Goal: Task Accomplishment & Management: Complete application form

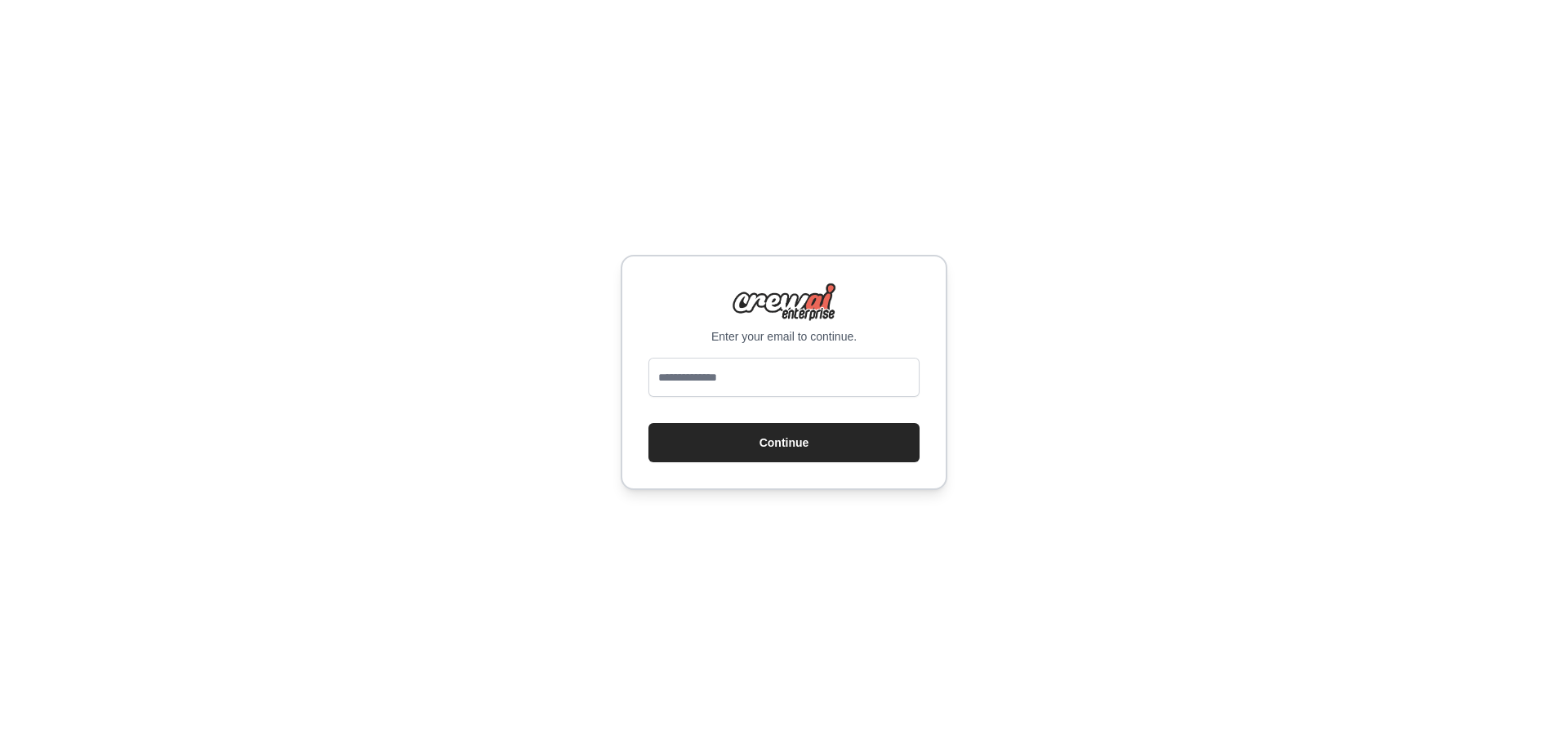
click at [706, 385] on input "email" at bounding box center [784, 377] width 271 height 39
type input "**********"
click at [649, 423] on button "Continue" at bounding box center [784, 442] width 271 height 39
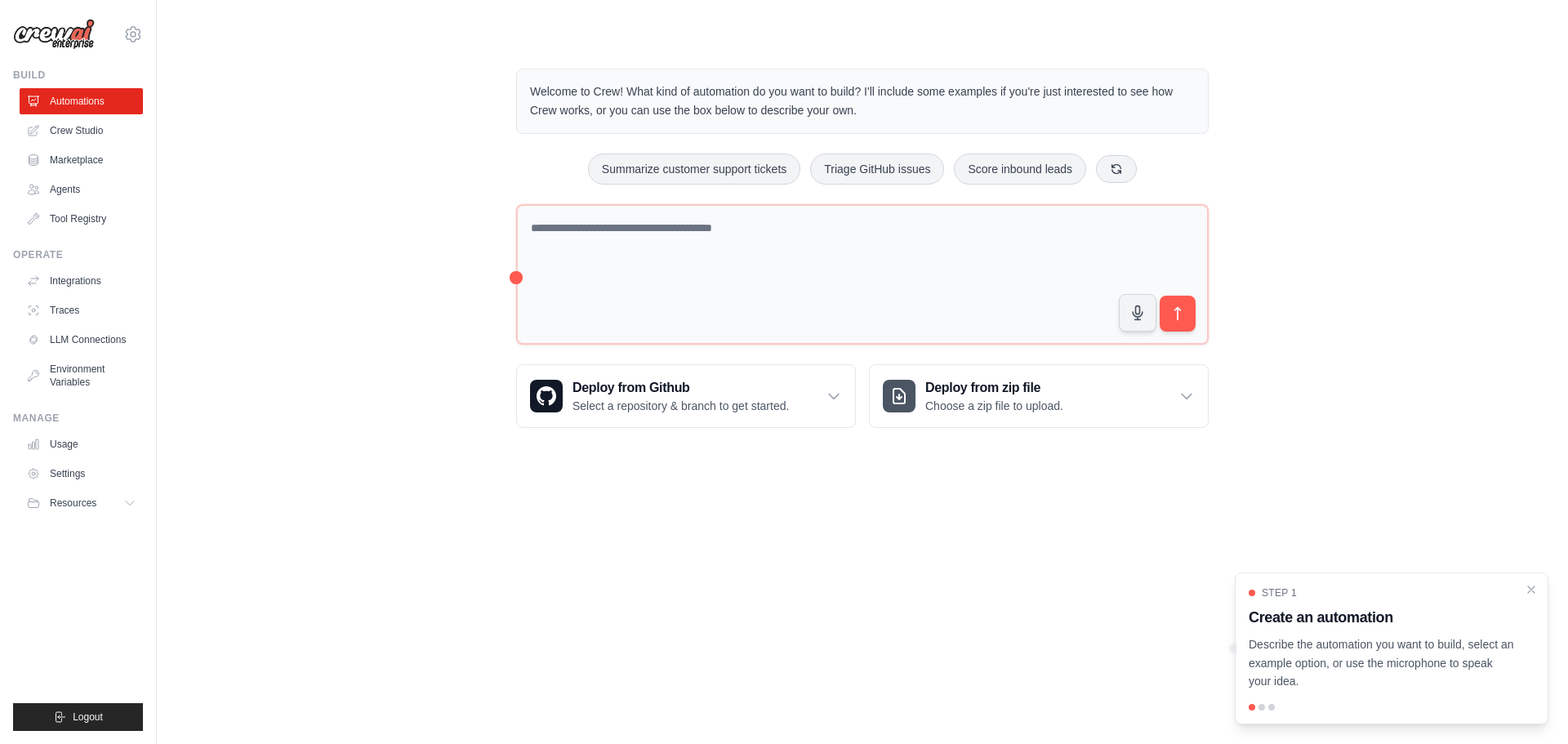
click at [81, 173] on ul "Automations Crew Studio Marketplace Agents Tool Registry" at bounding box center [81, 159] width 123 height 144
click at [54, 192] on link "Agents" at bounding box center [83, 190] width 123 height 26
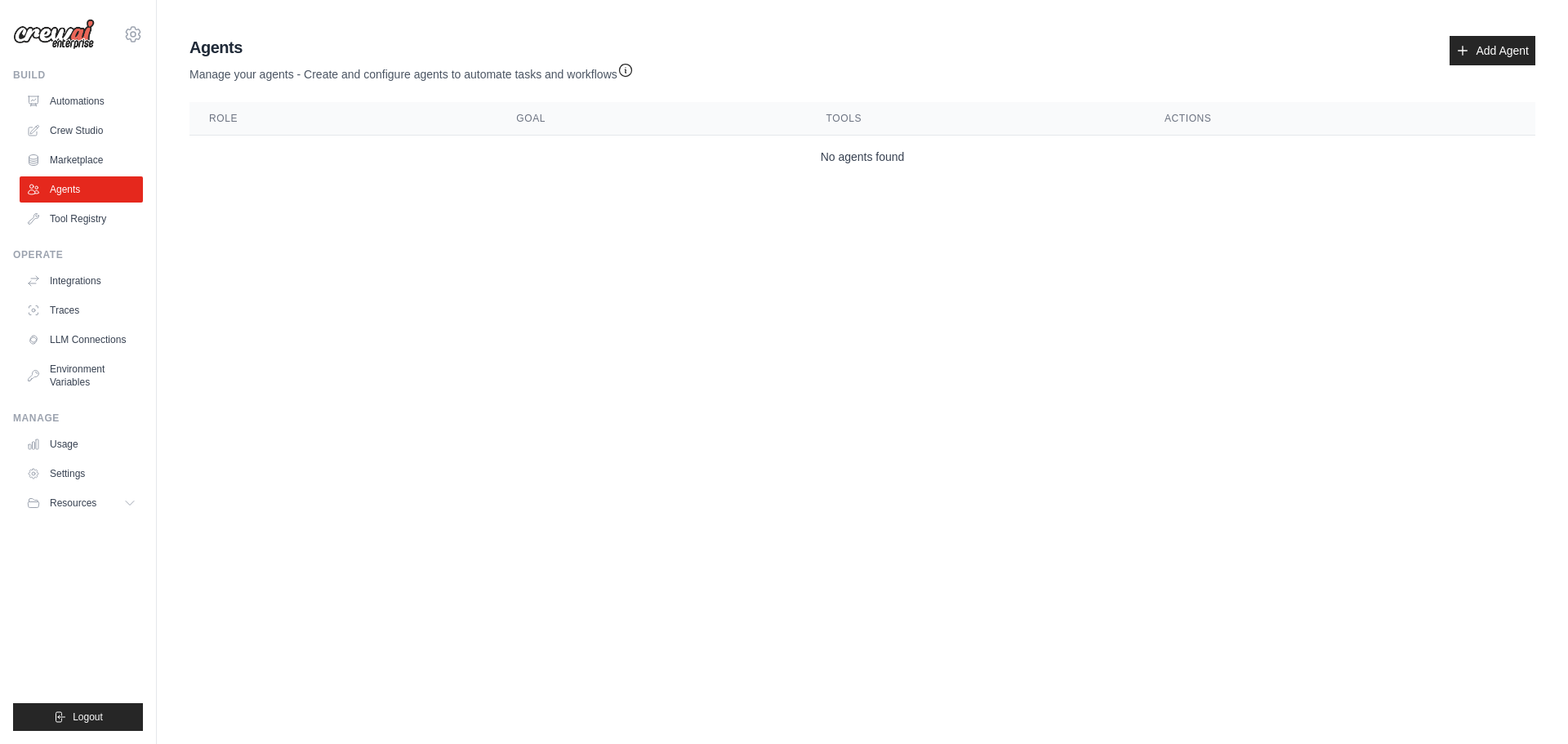
click at [556, 163] on td "No agents found" at bounding box center [862, 157] width 1346 height 43
click at [1502, 56] on link "Add Agent" at bounding box center [1492, 51] width 85 height 29
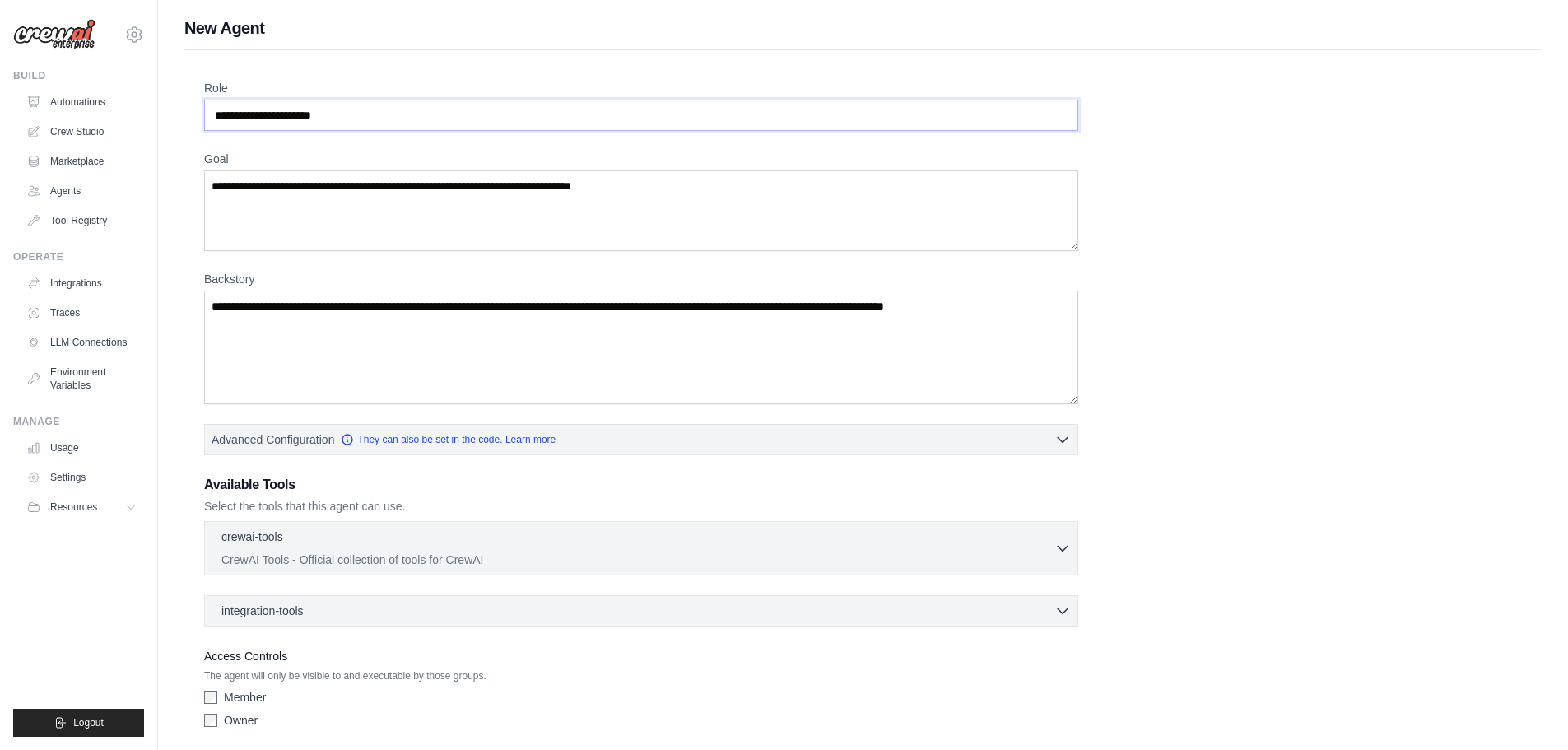
click at [358, 106] on input "Role" at bounding box center [641, 116] width 874 height 31
click at [373, 115] on input "Role" at bounding box center [641, 116] width 874 height 31
click at [374, 116] on input "Role" at bounding box center [641, 116] width 874 height 31
click at [346, 194] on textarea "Goal" at bounding box center [641, 210] width 874 height 81
click at [346, 321] on textarea "Backstory" at bounding box center [641, 347] width 874 height 114
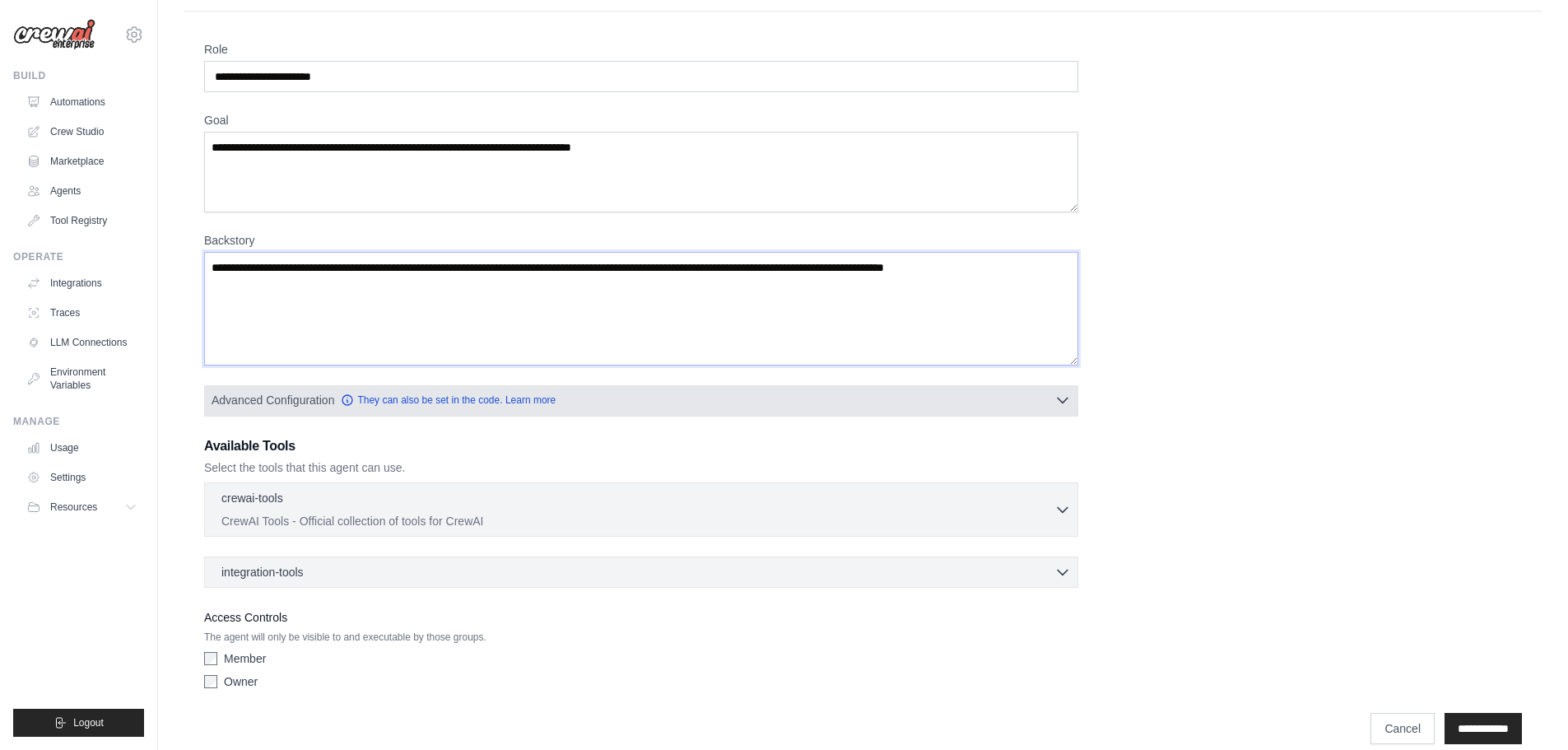
scroll to position [59, 0]
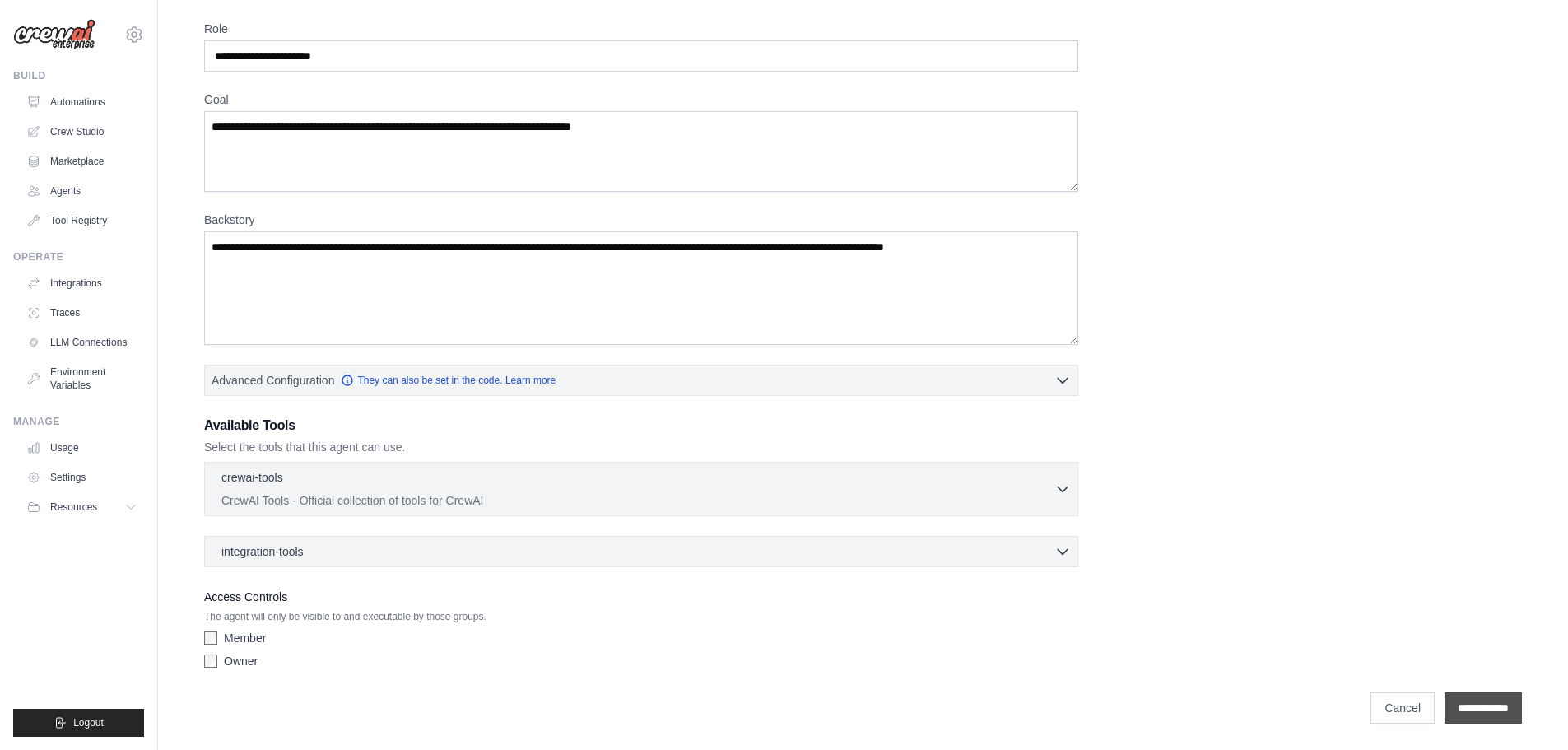
click at [1473, 722] on input "**********" at bounding box center [1483, 707] width 77 height 31
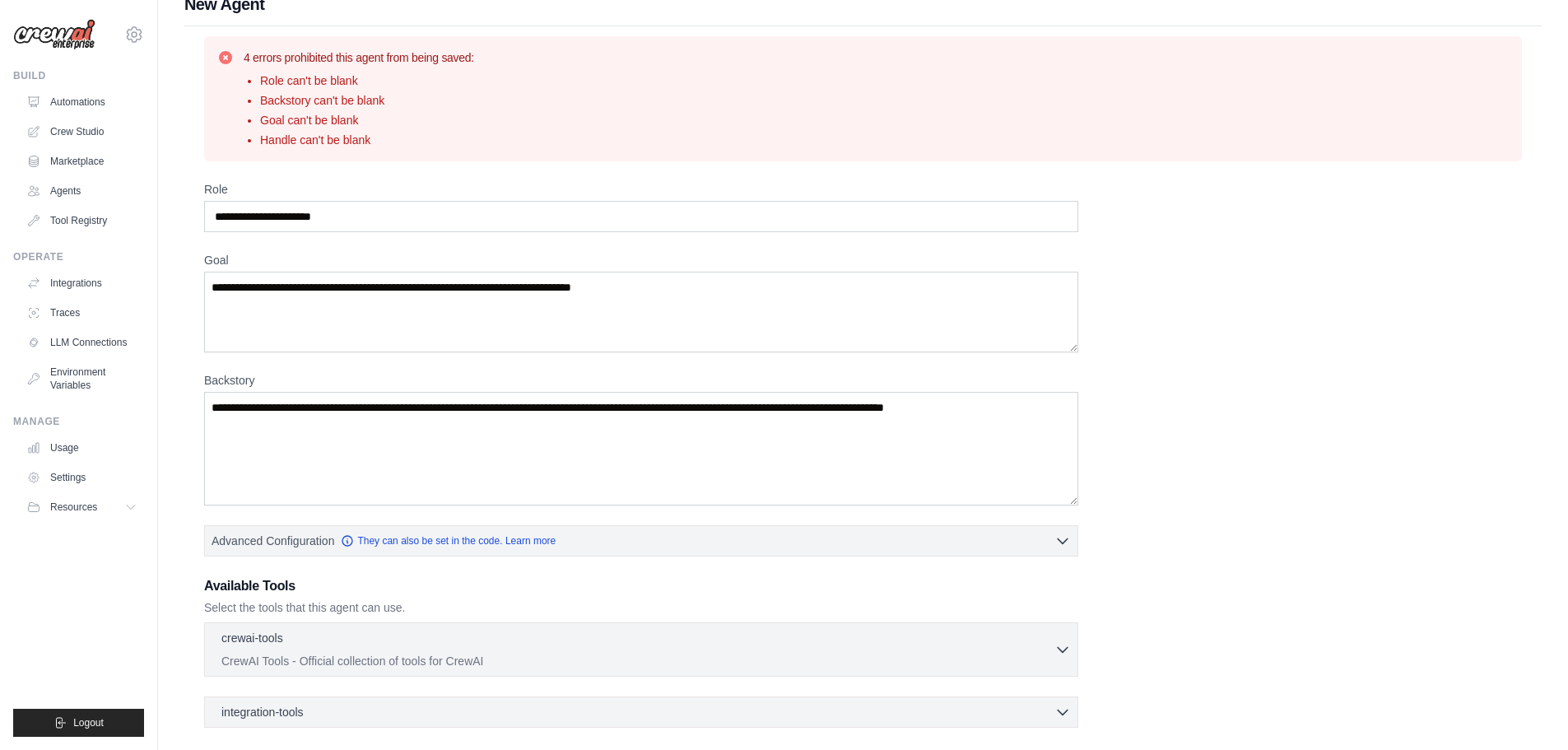
scroll to position [0, 0]
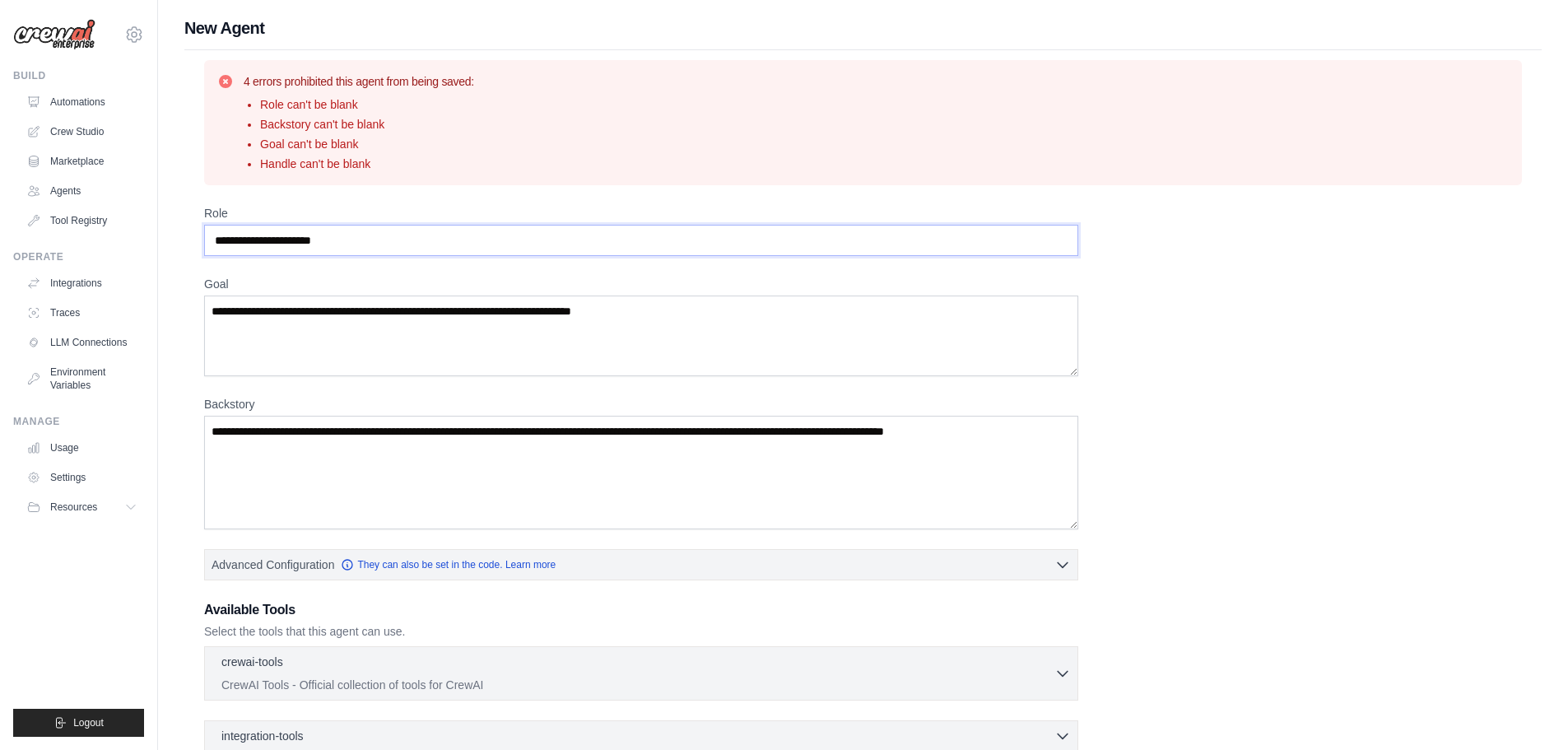
click at [365, 245] on input "Role" at bounding box center [641, 241] width 874 height 31
click at [362, 242] on input "Role" at bounding box center [641, 241] width 874 height 31
type input "**********"
type textarea "*"
type textarea "**********"
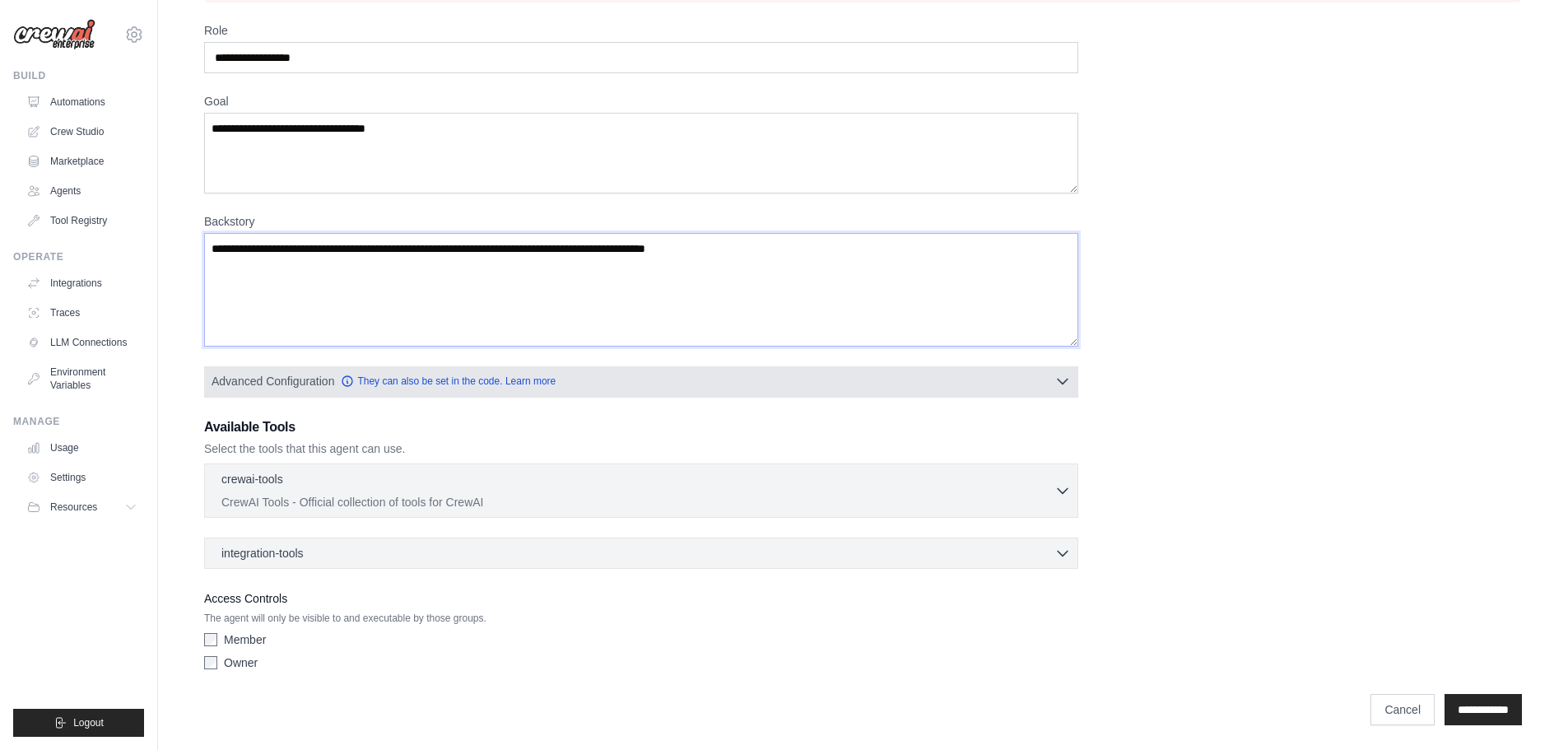
scroll to position [184, 0]
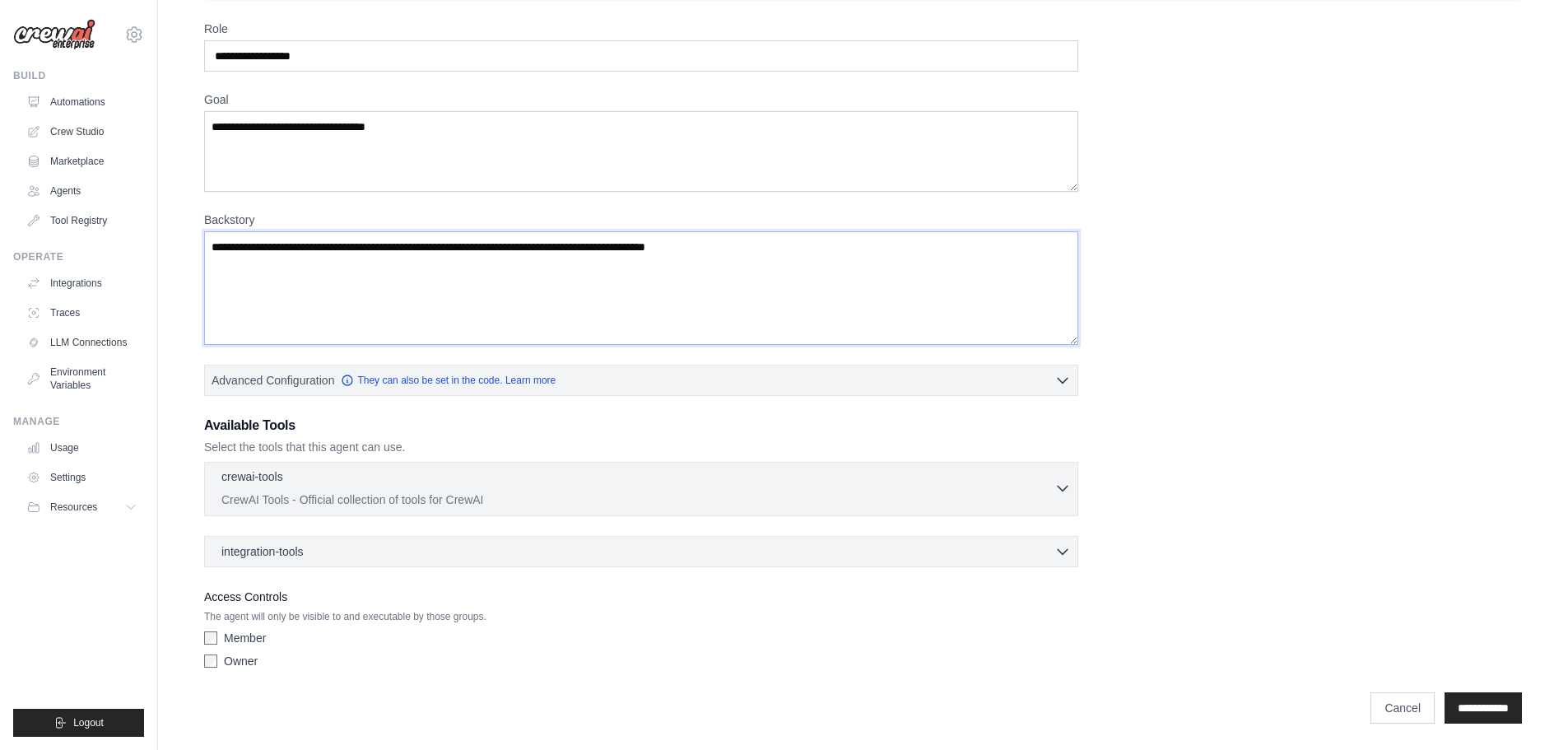
type textarea "**********"
click at [585, 486] on div "crewai-tools 0 selected" at bounding box center [638, 478] width 833 height 20
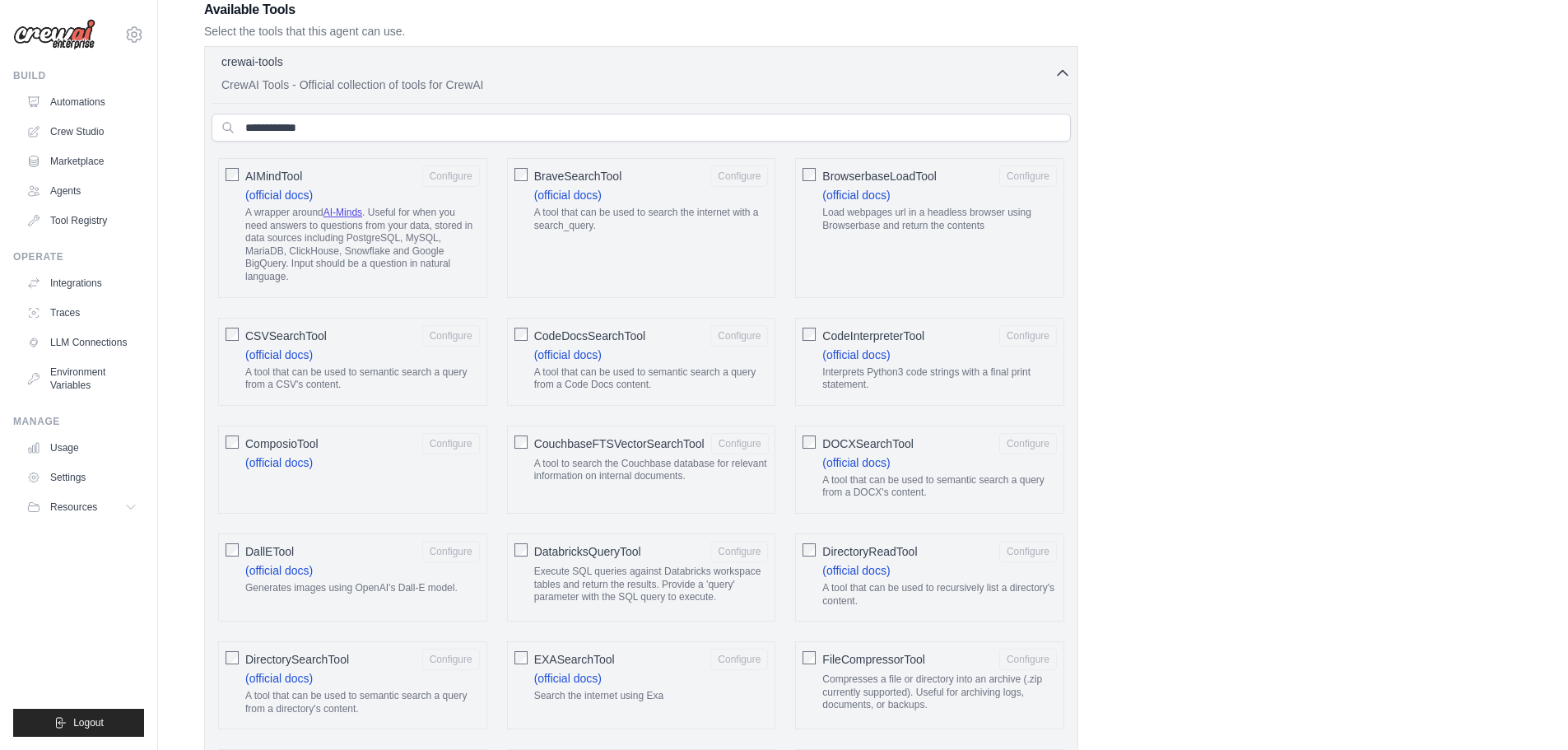
scroll to position [678, 0]
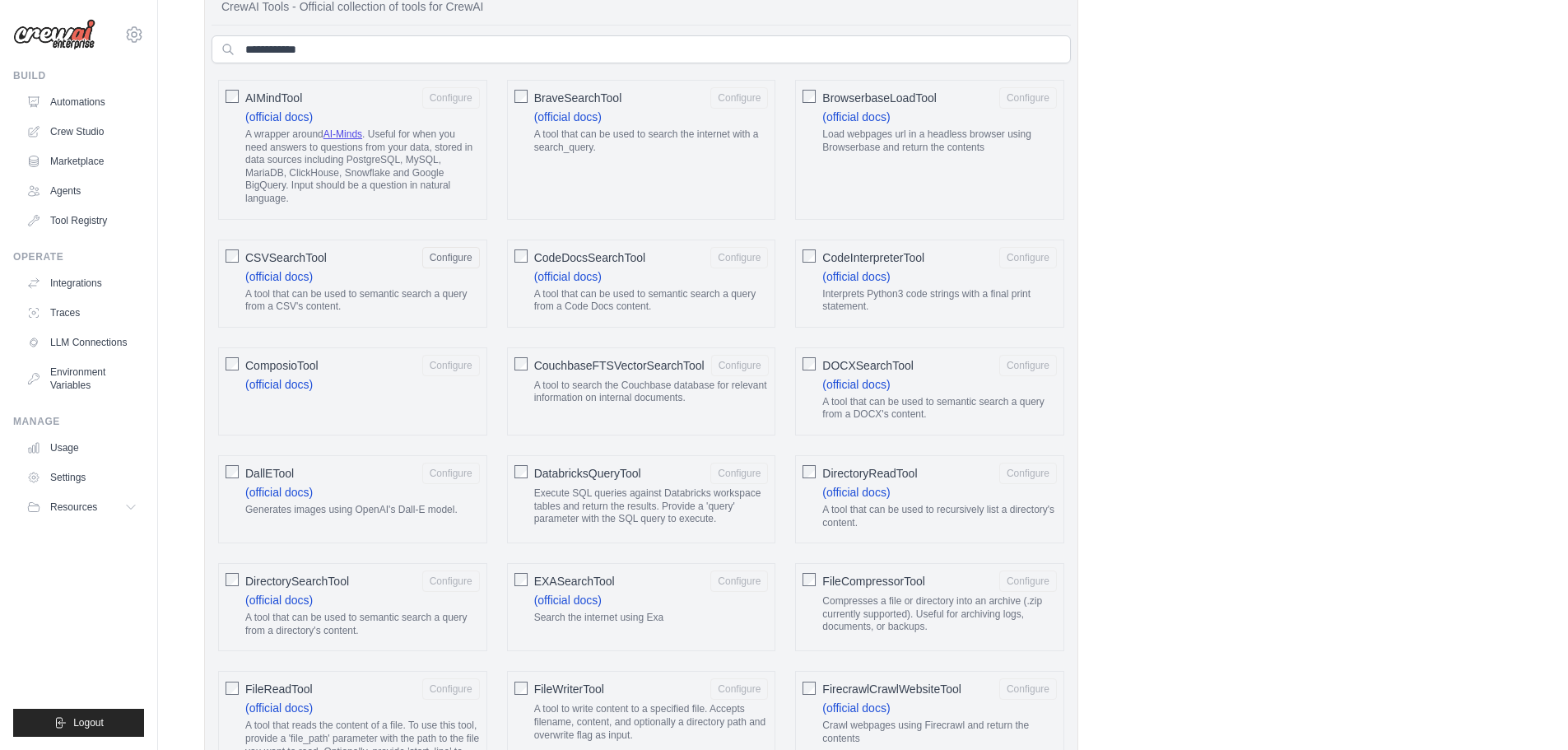
click at [228, 104] on div "AIMindTool Configure (official docs) A wrapper around AI-Minds . Useful for whe…" at bounding box center [353, 149] width 269 height 140
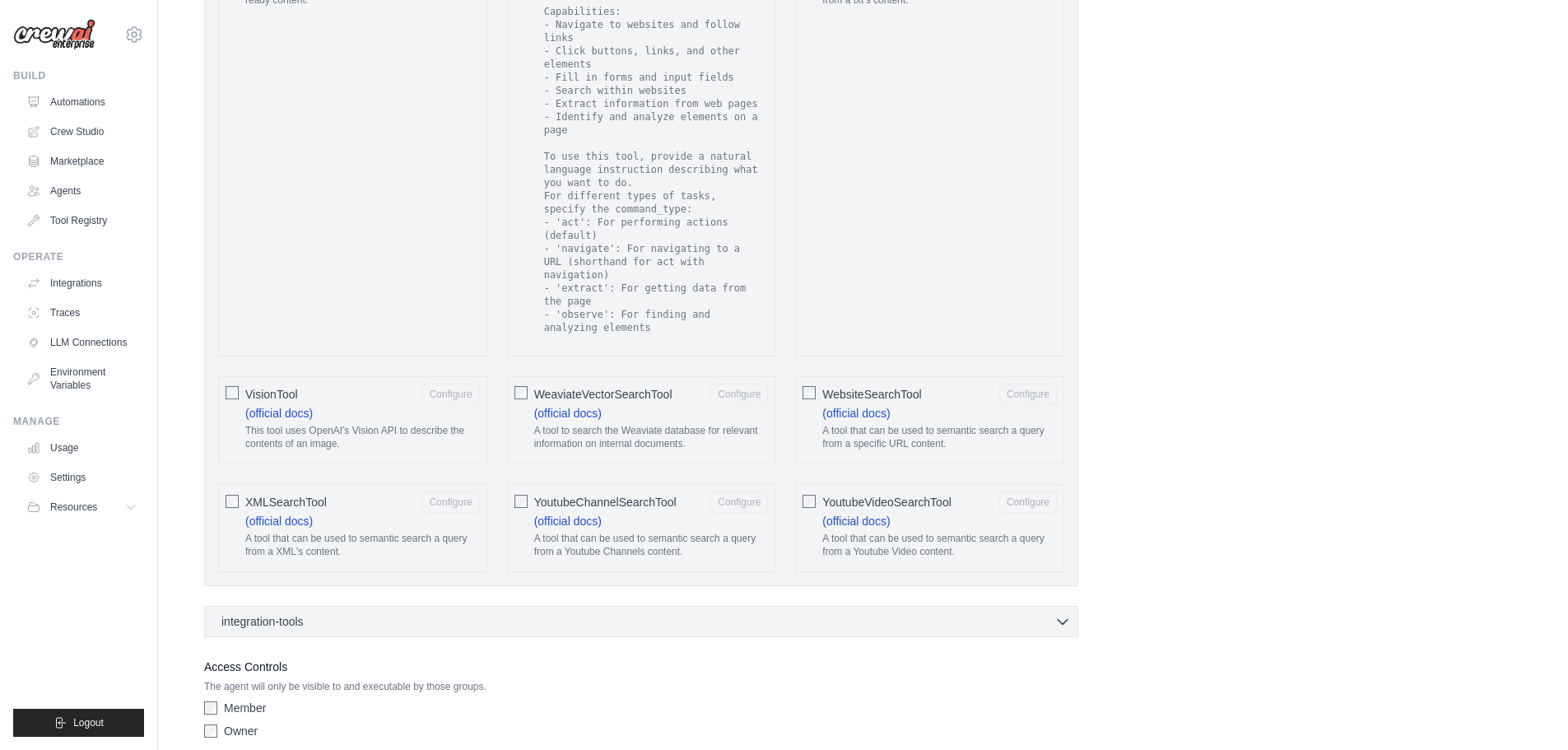
scroll to position [2959, 0]
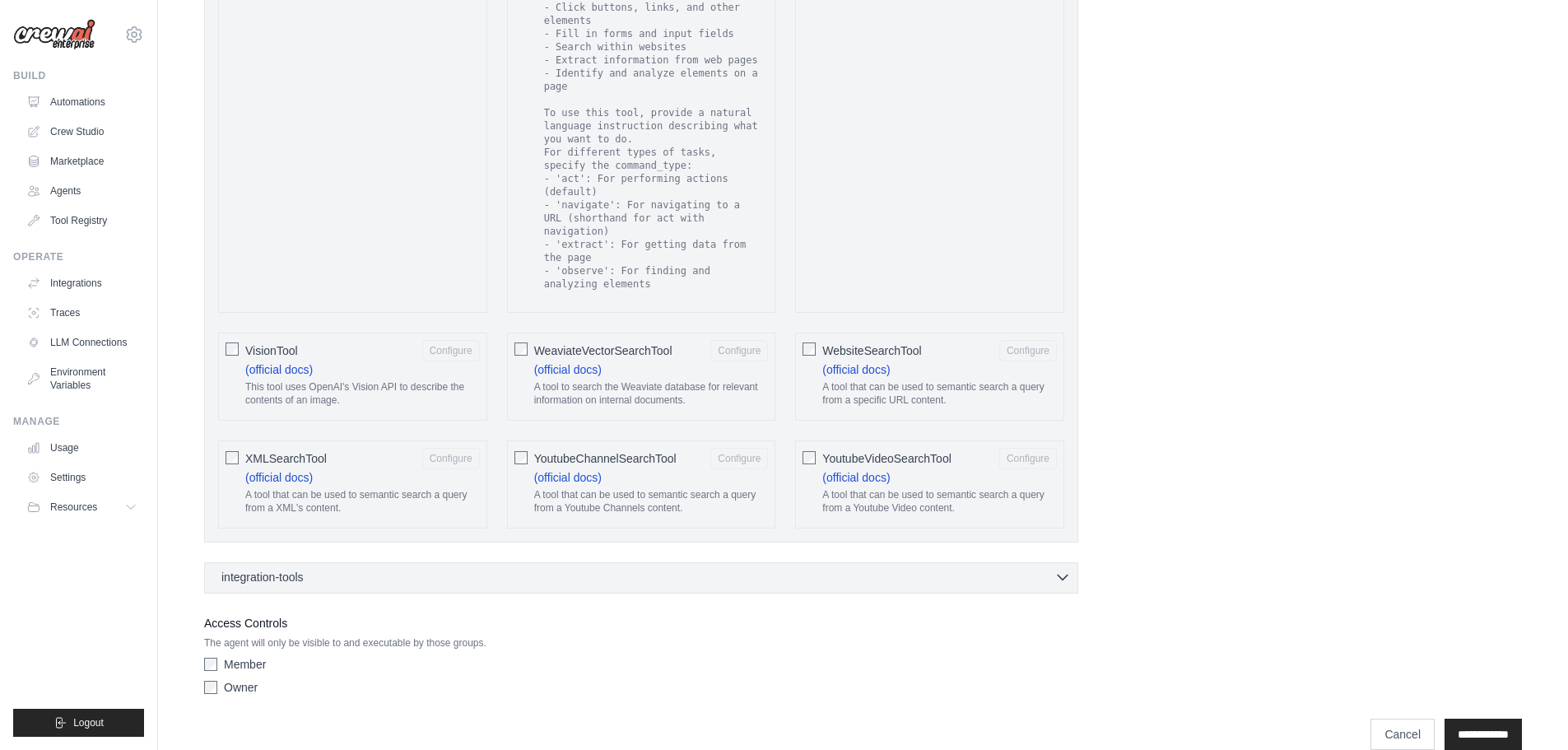
click at [390, 568] on div "integration-tools 0 selected" at bounding box center [646, 576] width 849 height 17
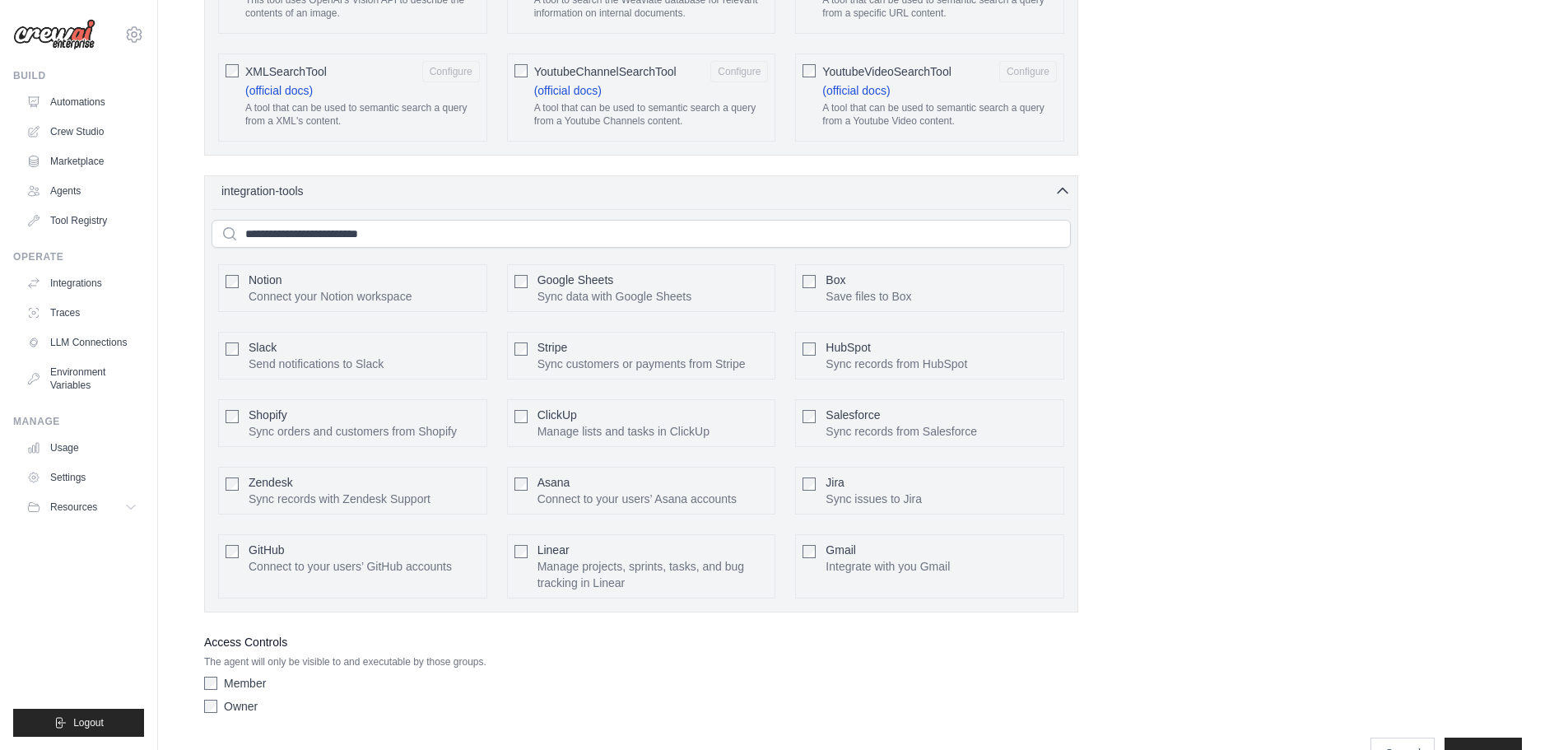
scroll to position [3364, 0]
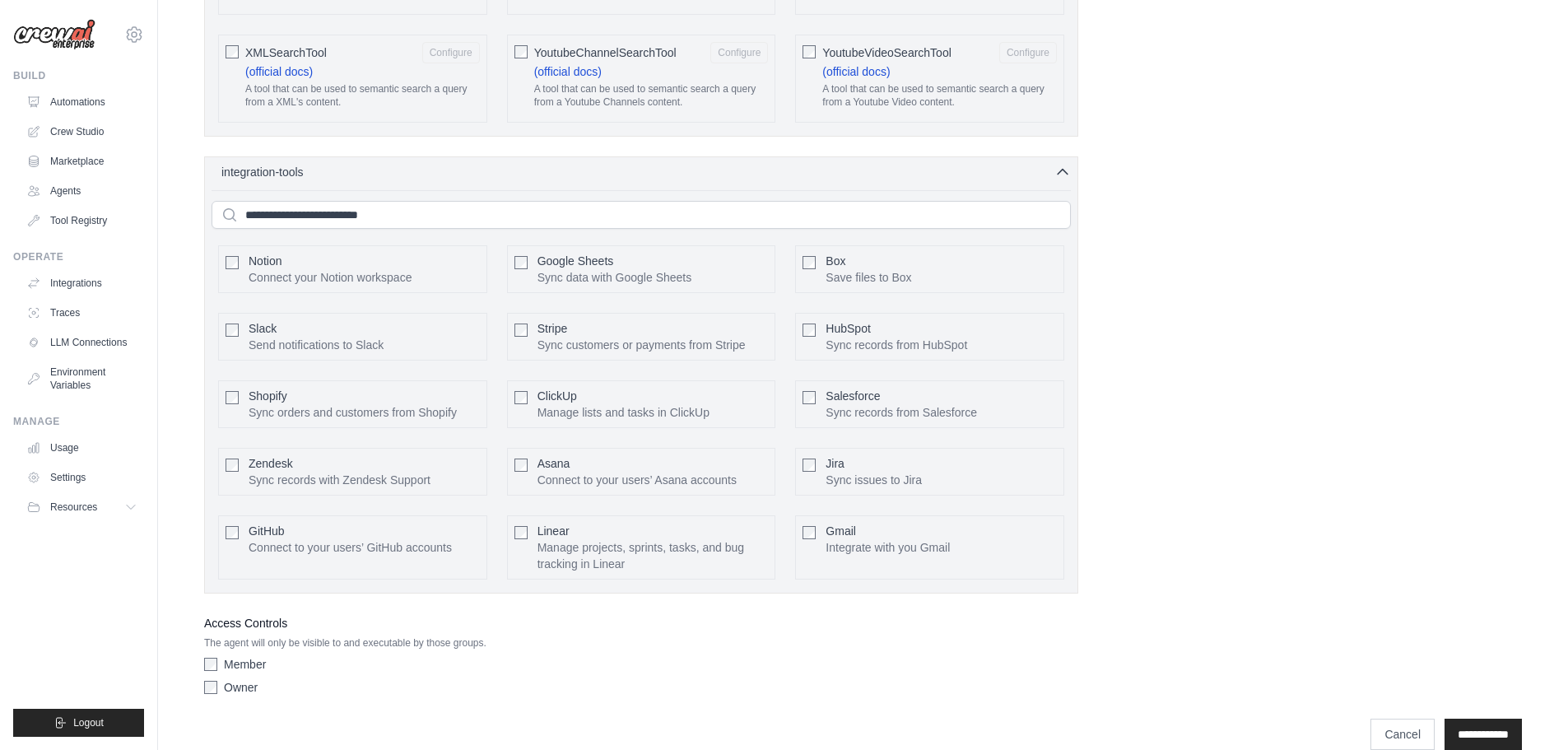
click at [532, 245] on div "Google Sheets Sync data with Google Sheets Configure" at bounding box center [641, 269] width 269 height 48
click at [1468, 719] on input "**********" at bounding box center [1483, 734] width 77 height 31
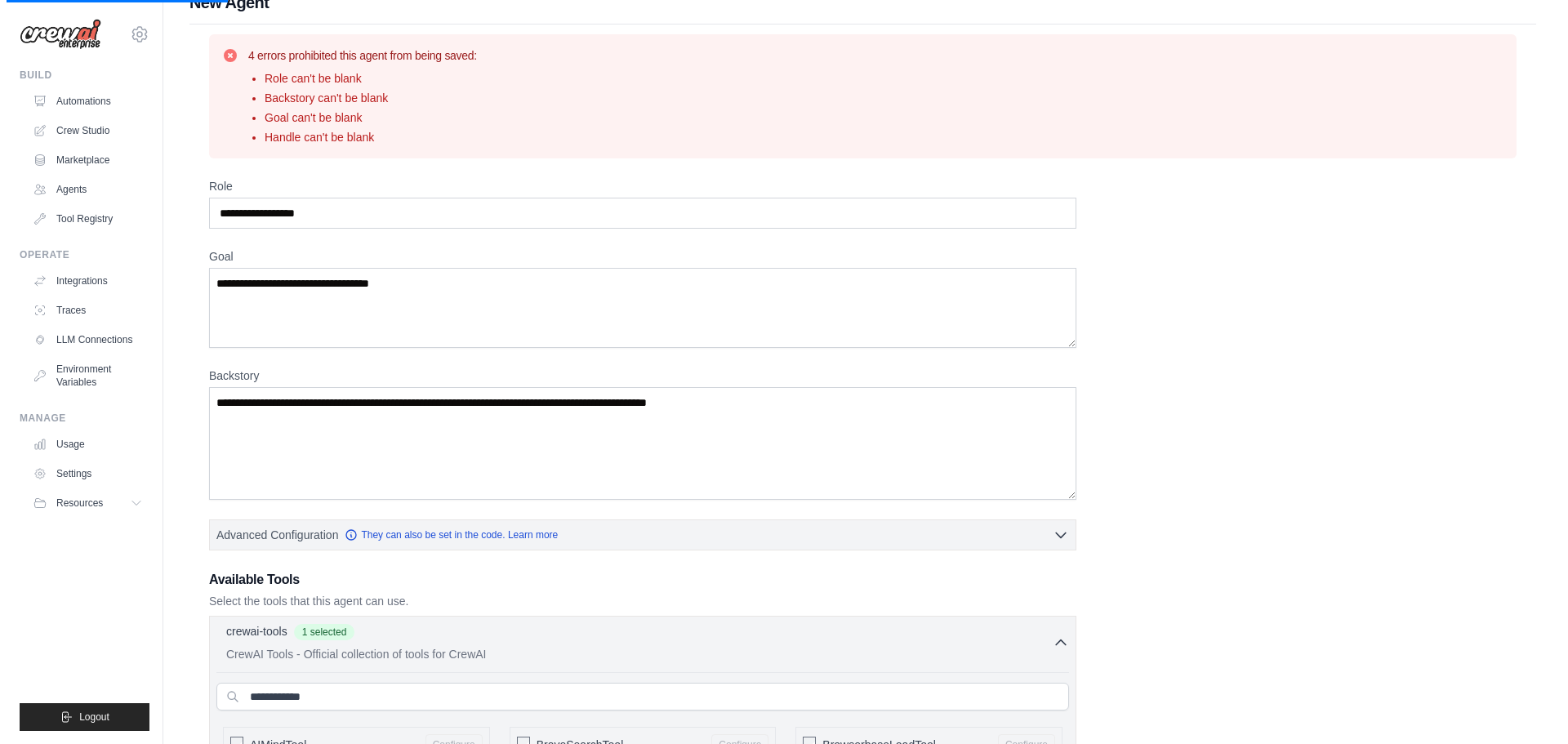
scroll to position [0, 0]
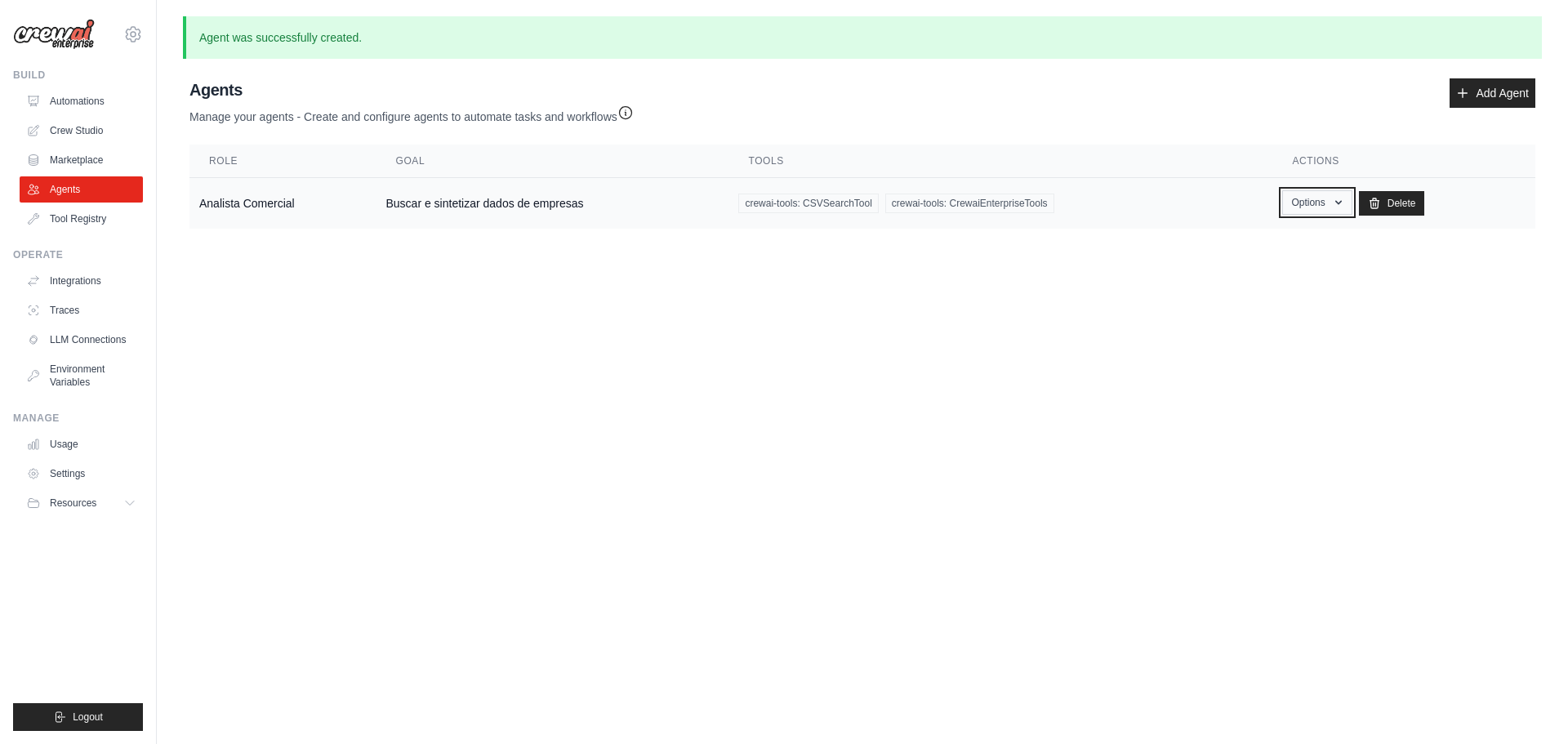
click at [1321, 199] on button "Options" at bounding box center [1317, 203] width 69 height 24
click at [1290, 233] on link "Show" at bounding box center [1294, 240] width 117 height 29
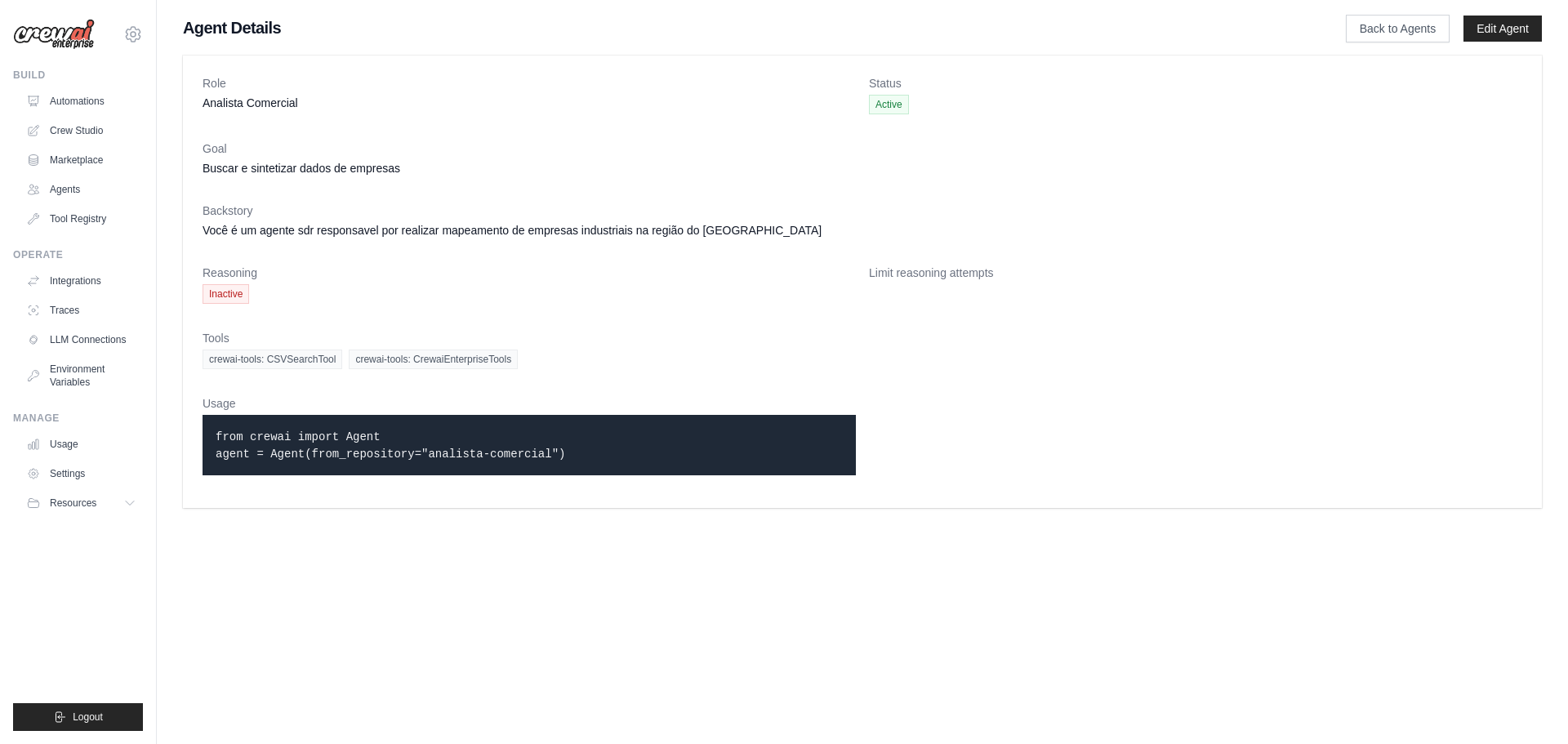
click at [237, 294] on span "Inactive" at bounding box center [226, 294] width 47 height 20
click at [71, 97] on link "Automations" at bounding box center [83, 101] width 123 height 26
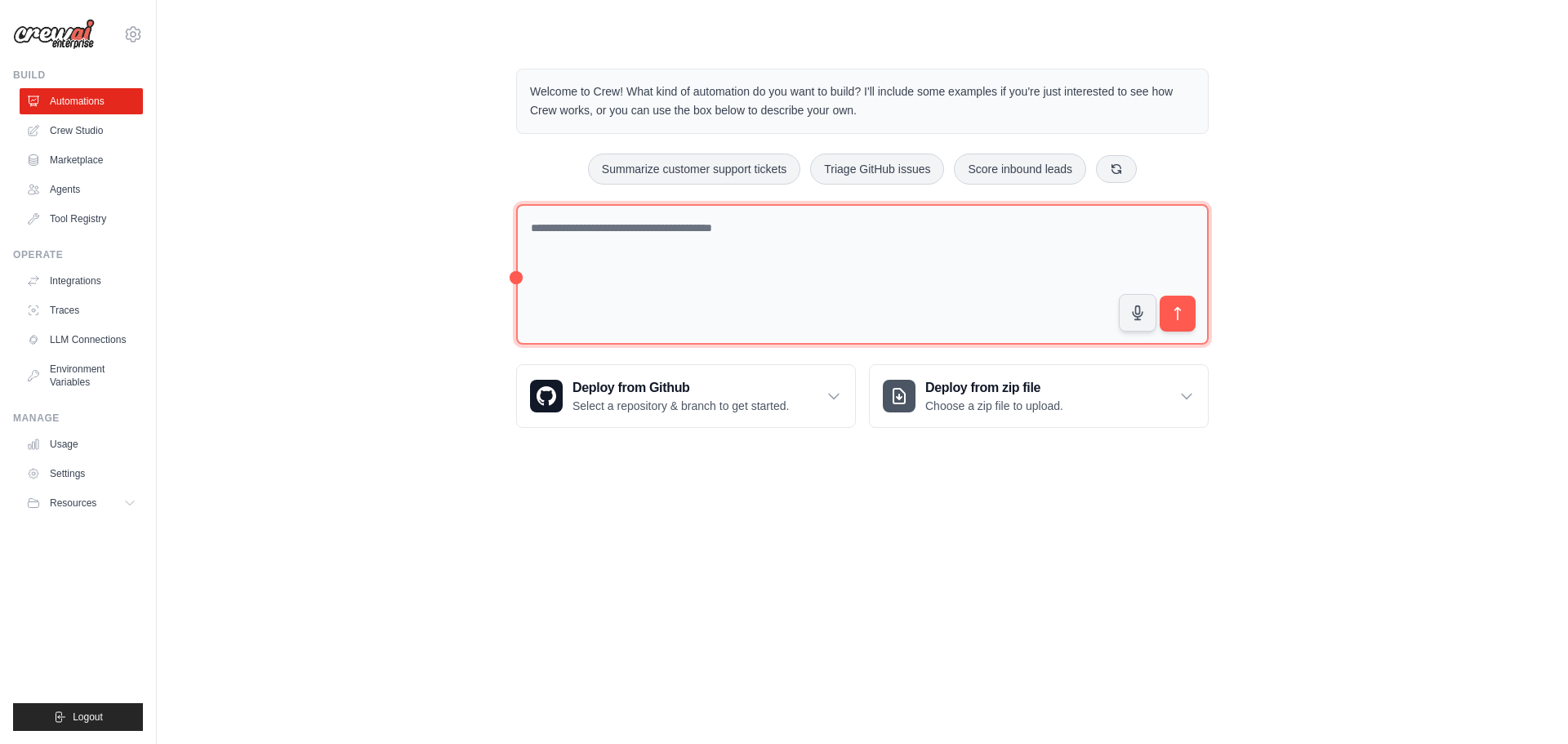
click at [729, 262] on textarea at bounding box center [862, 275] width 693 height 141
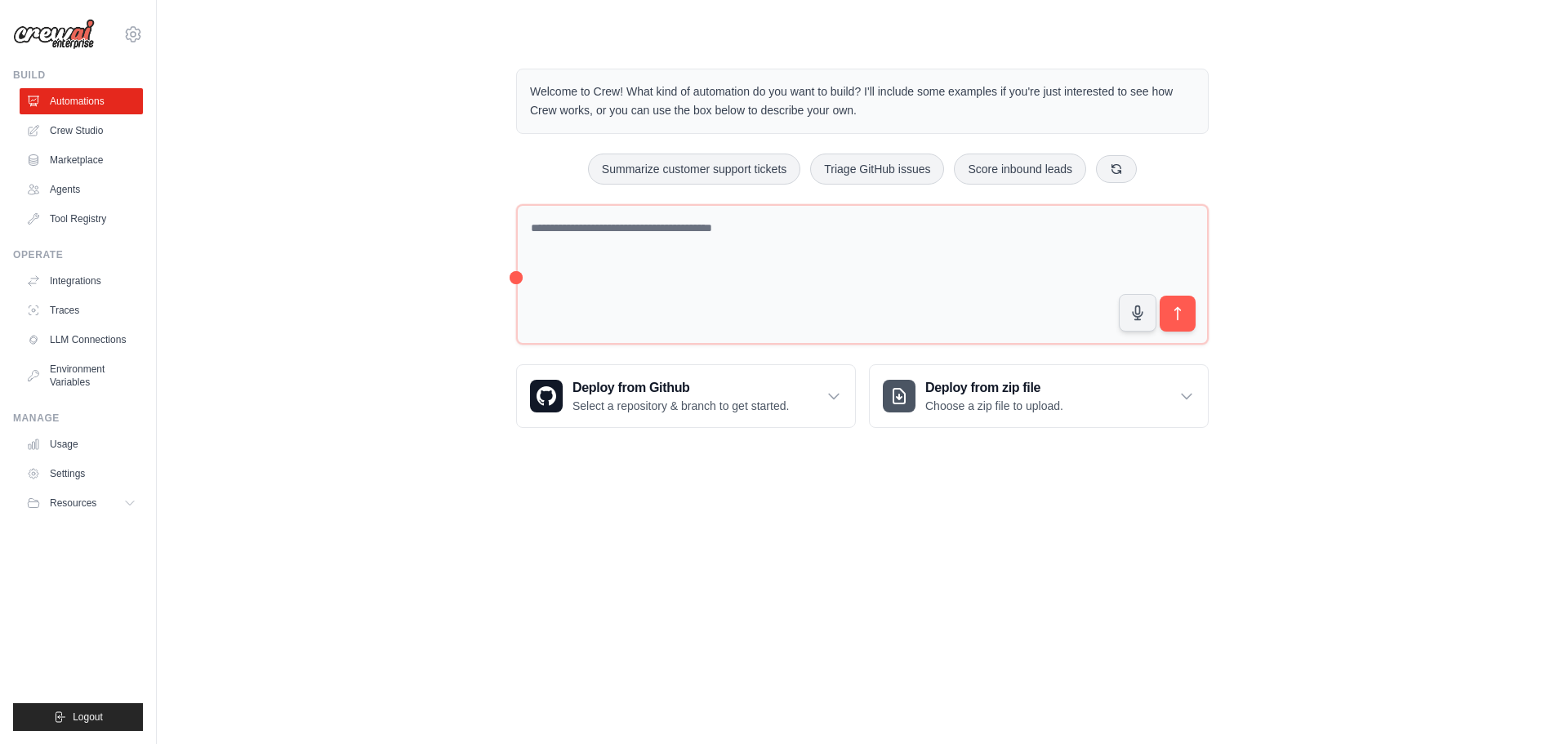
click at [1343, 165] on div "Welcome to Crew! What kind of automation do you want to build? I'll include som…" at bounding box center [862, 247] width 1359 height 411
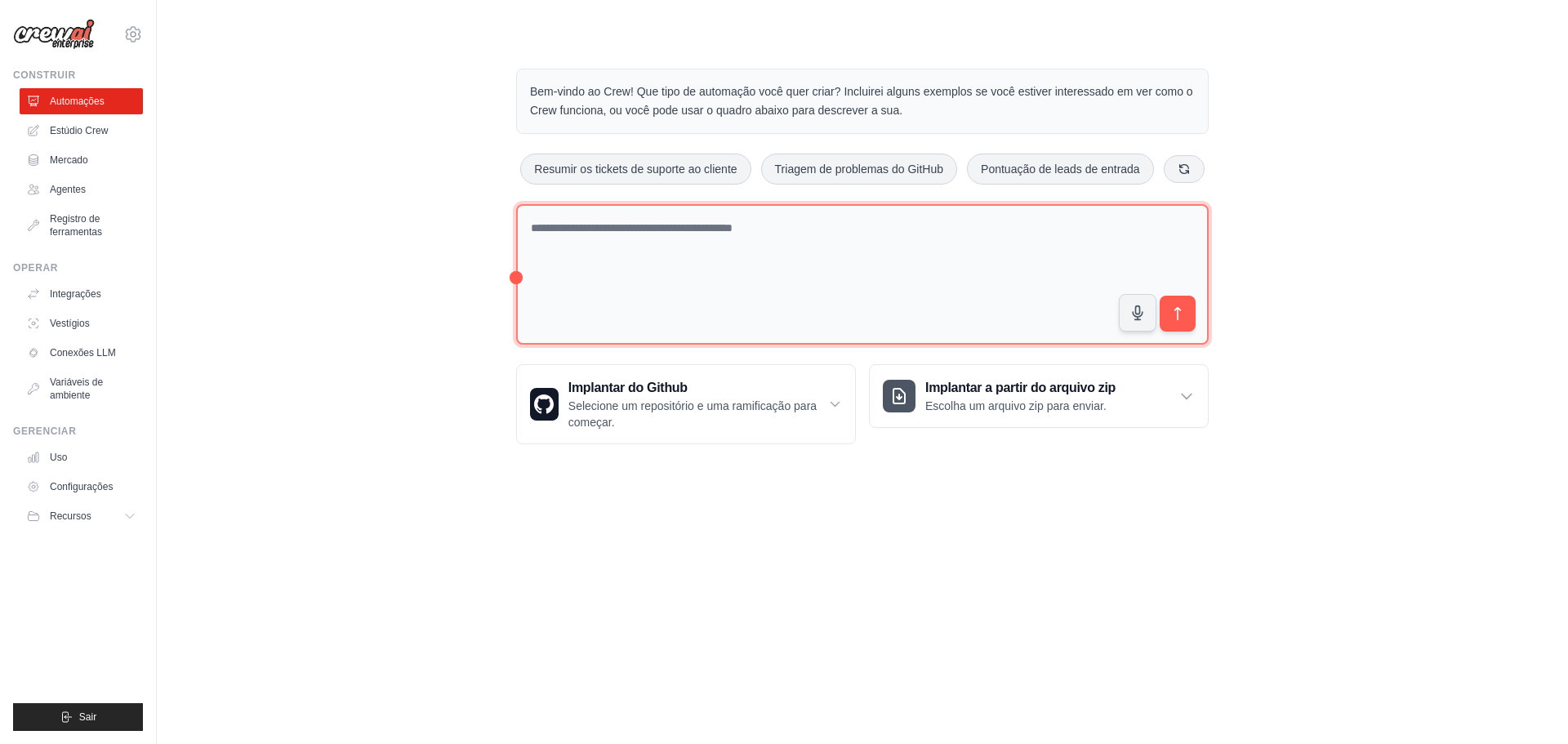
click at [628, 249] on textarea at bounding box center [862, 275] width 693 height 141
type textarea "**********"
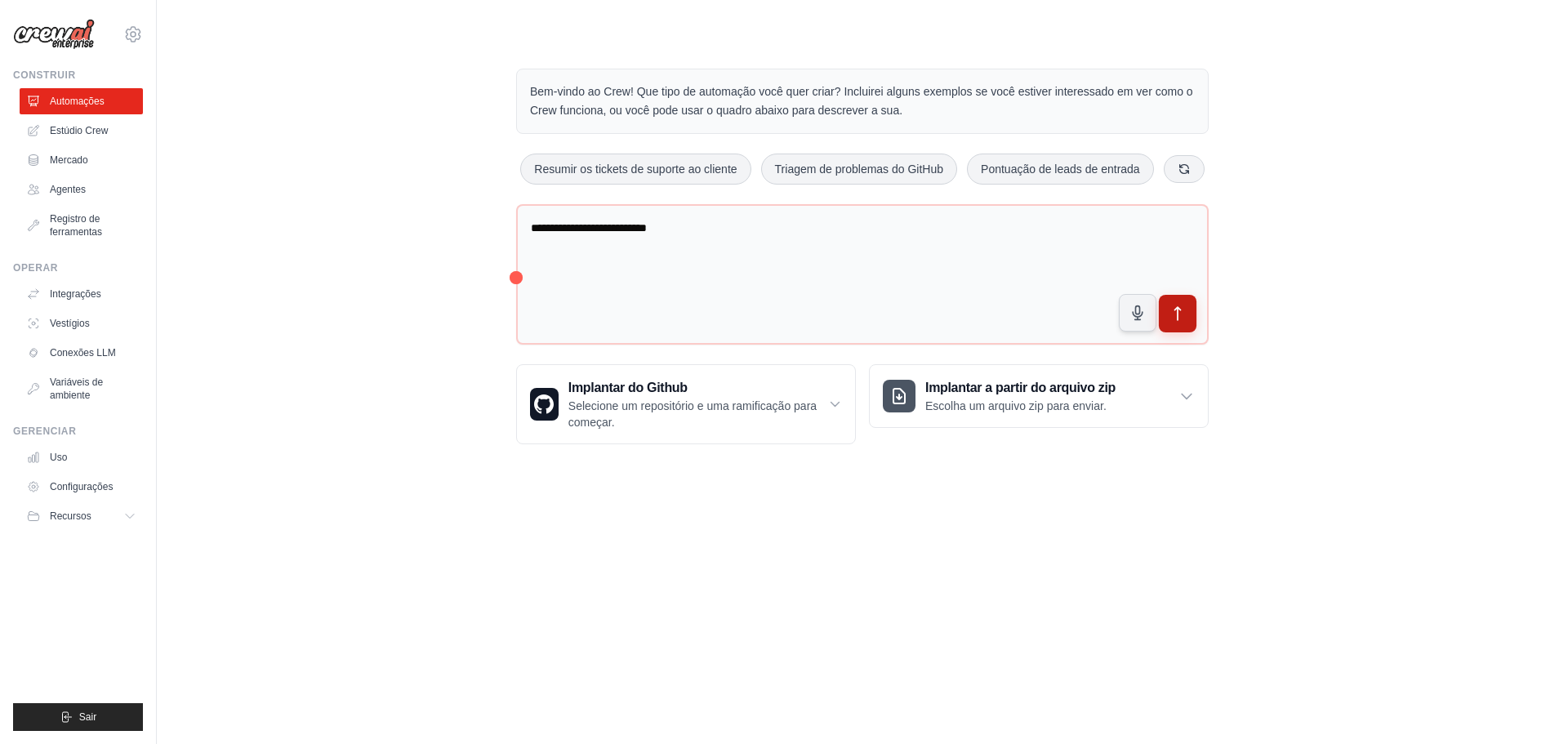
click at [1176, 309] on icon "submit" at bounding box center [1178, 313] width 6 height 13
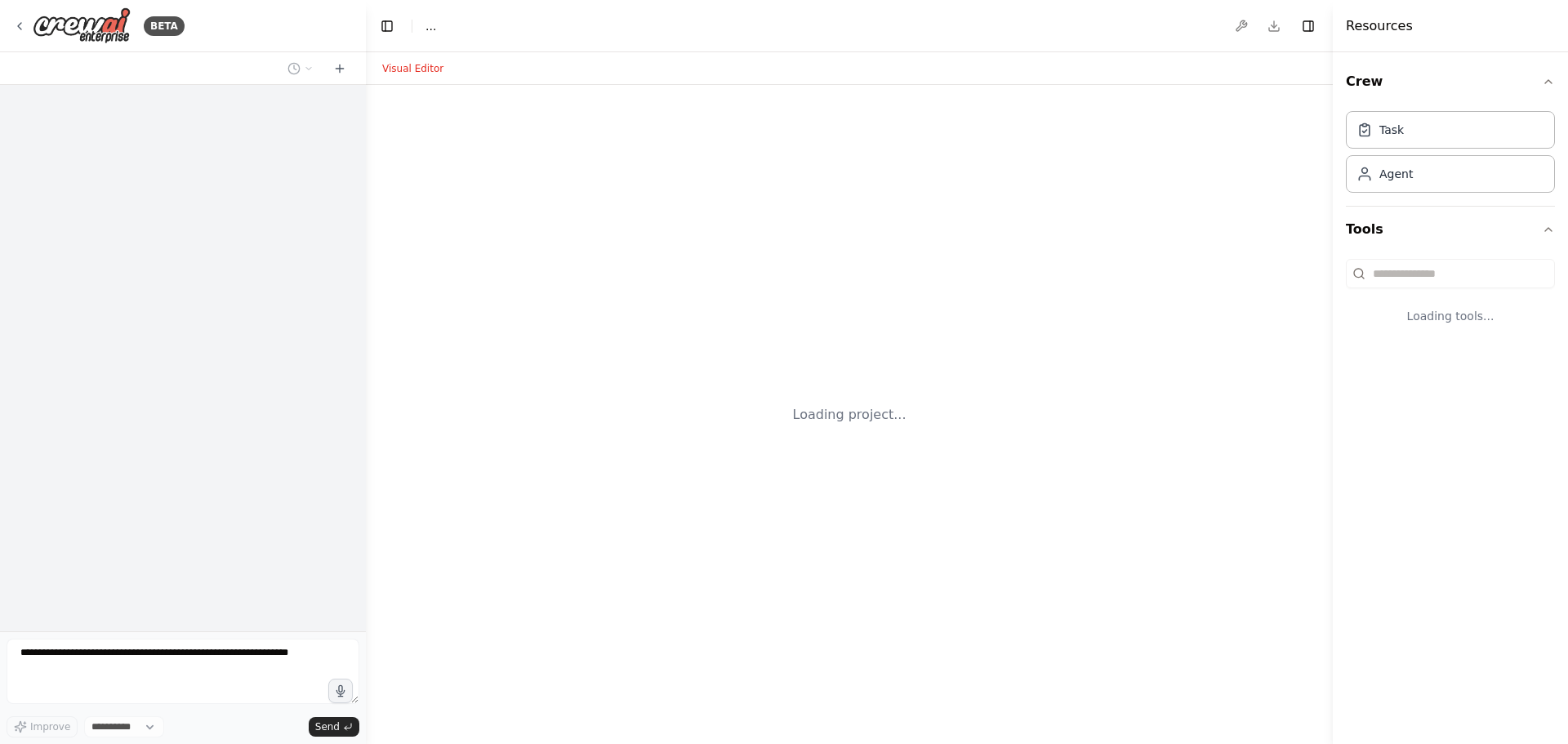
select select "****"
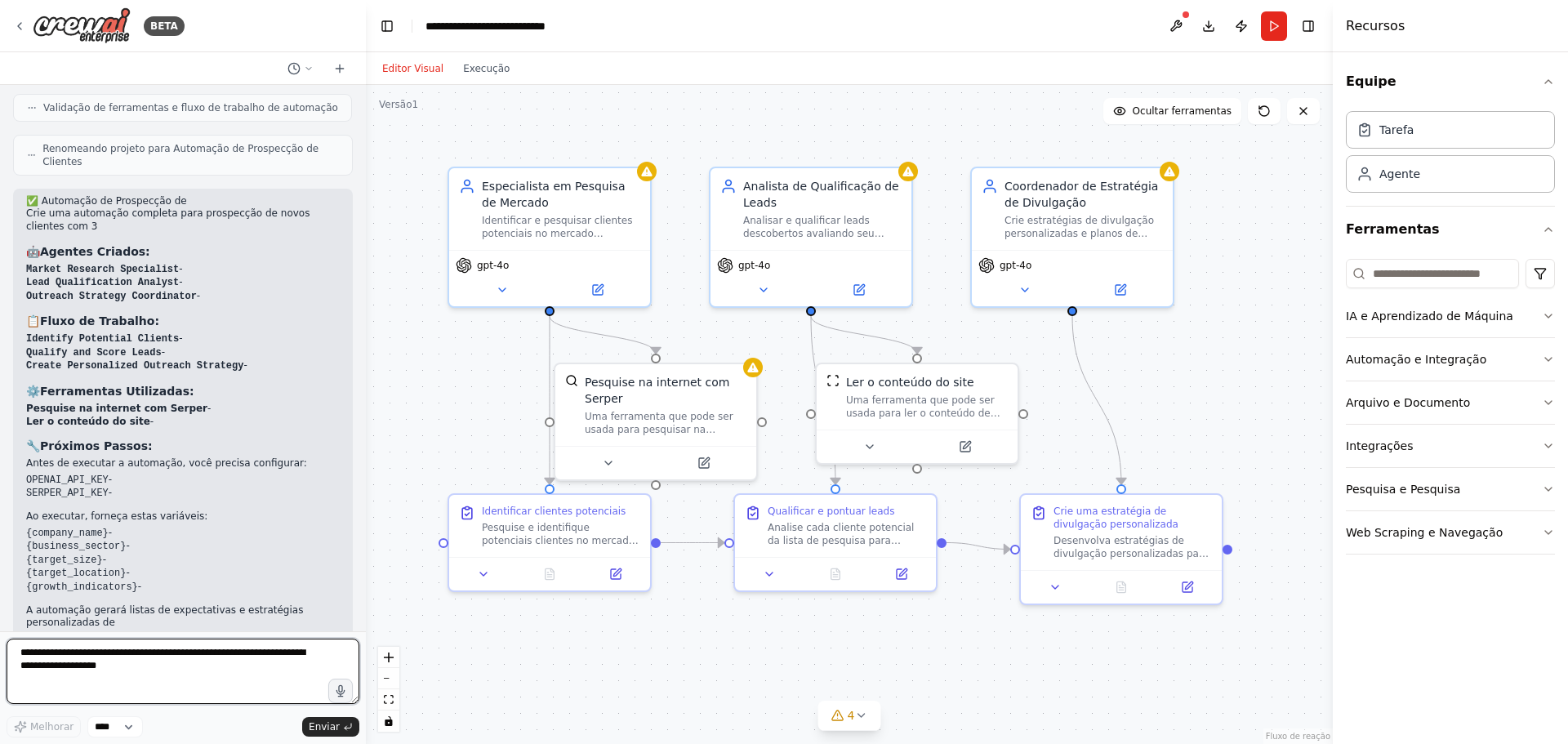
scroll to position [986, 0]
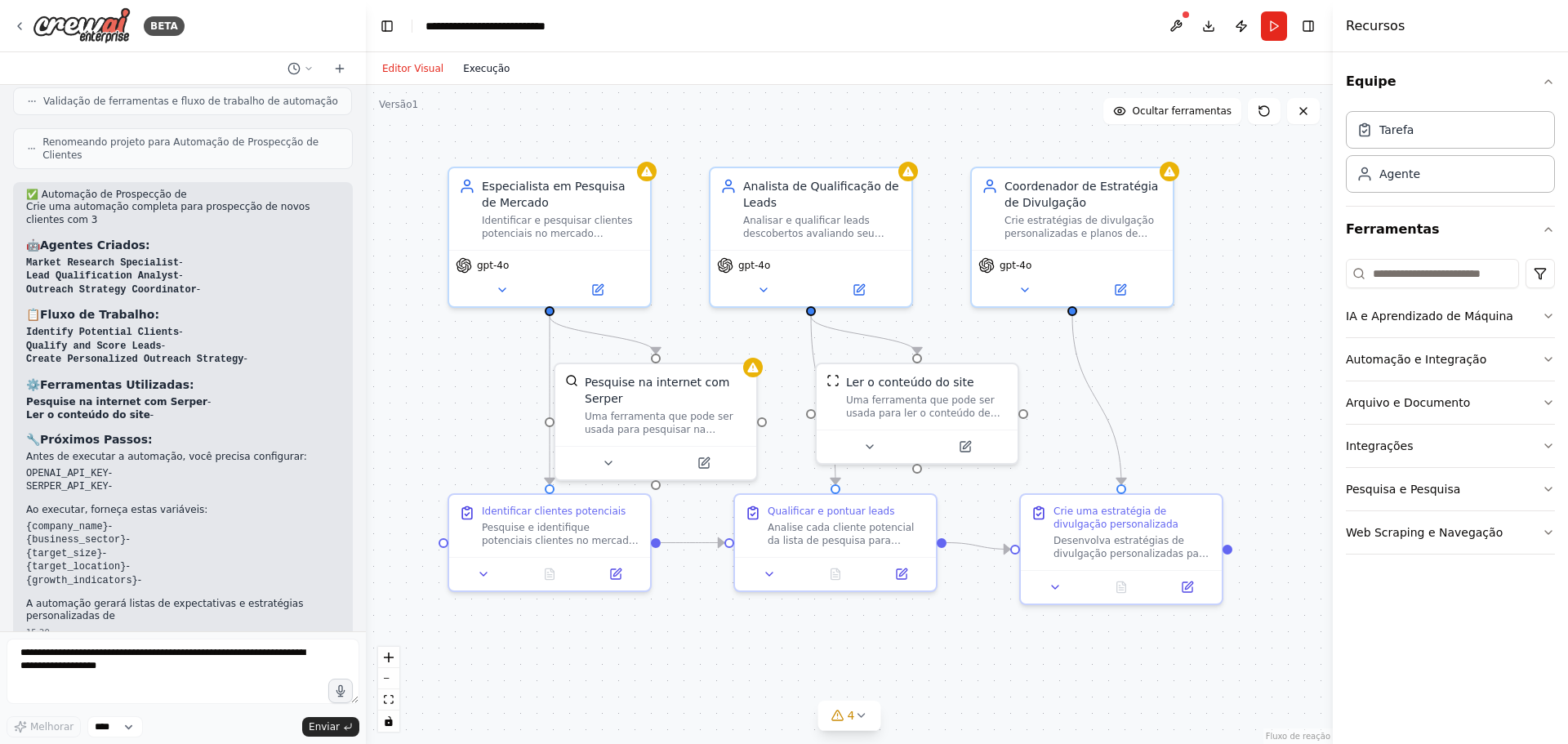
click at [477, 68] on font "Execução" at bounding box center [486, 68] width 47 height 11
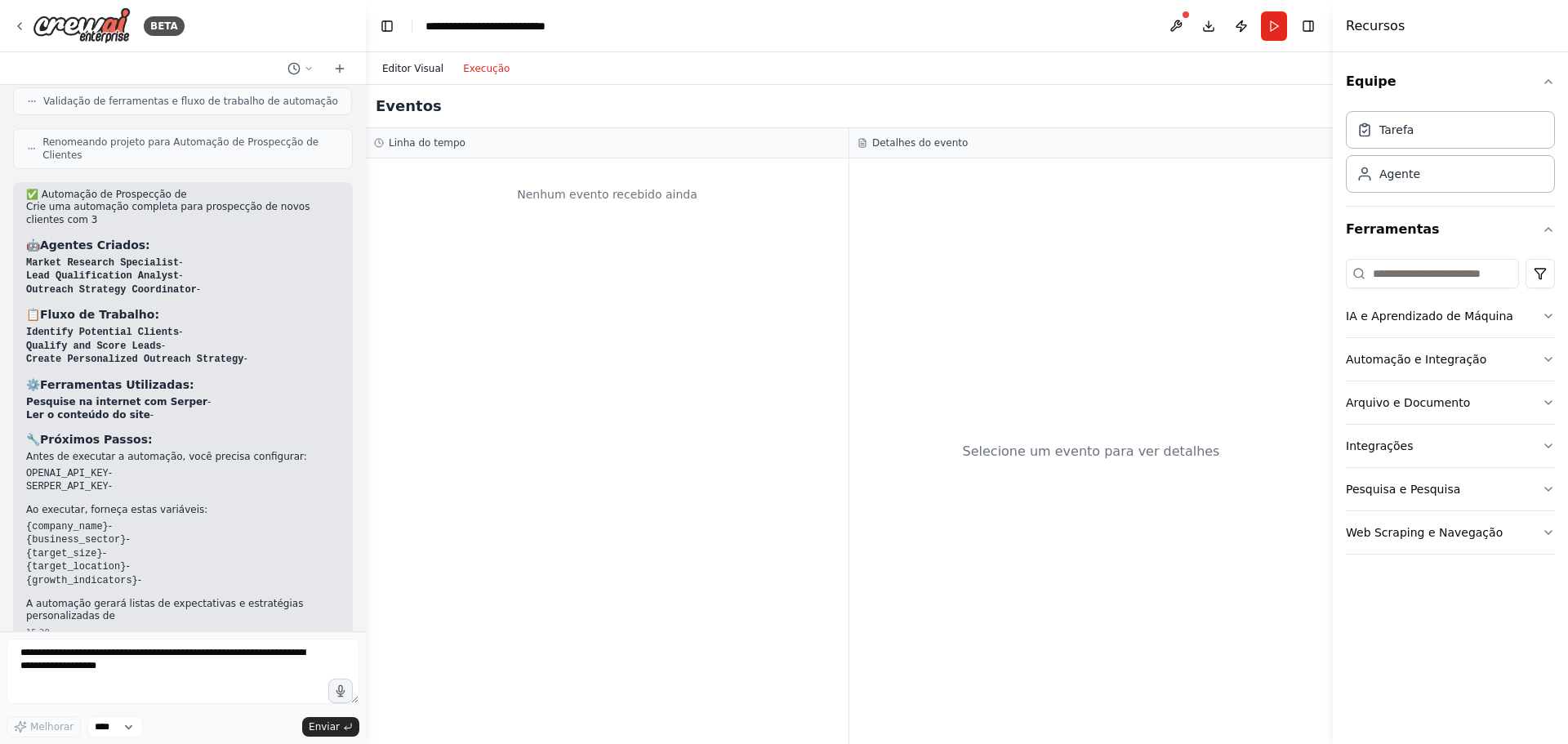
click at [423, 70] on font "Editor Visual" at bounding box center [412, 68] width 61 height 11
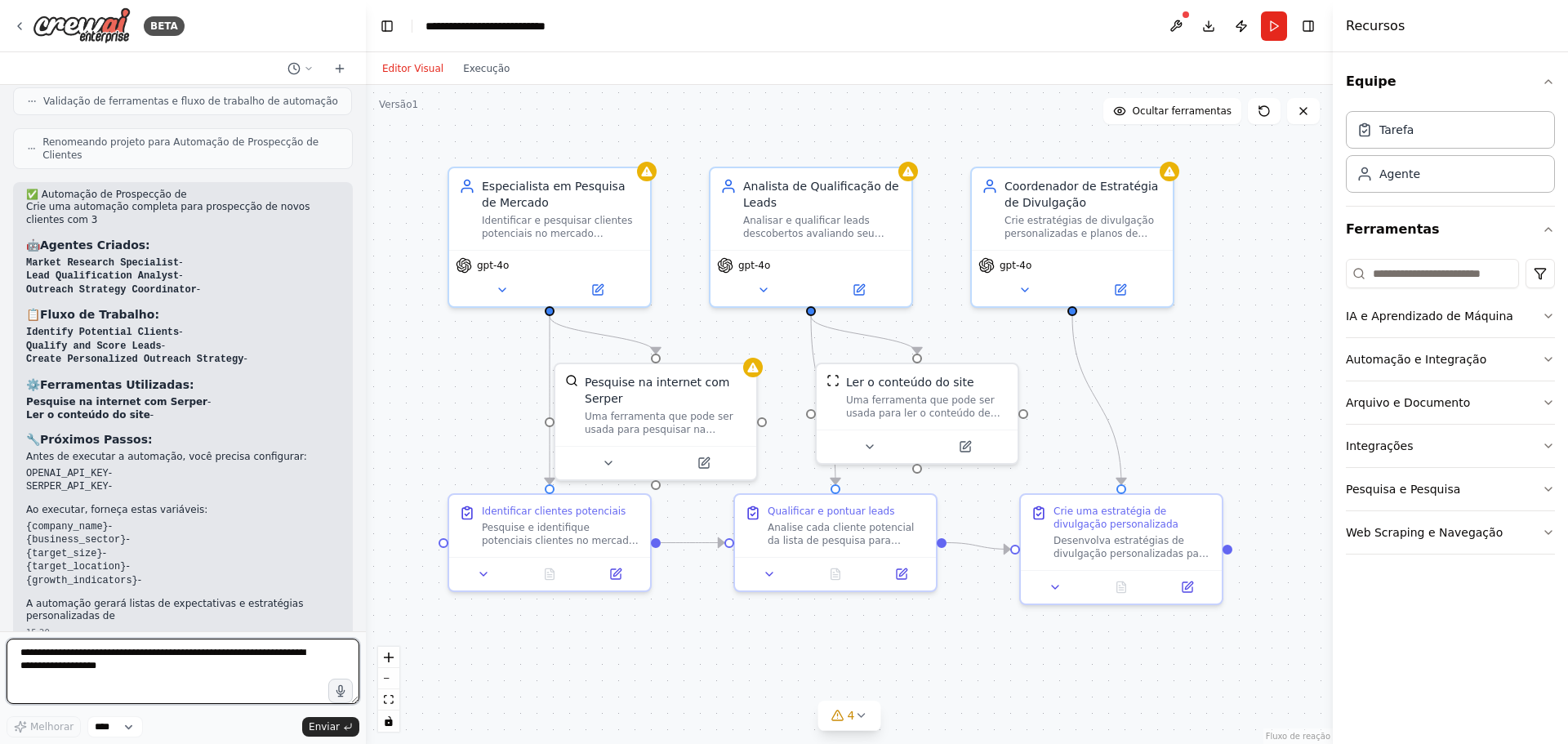
click at [110, 655] on textarea at bounding box center [183, 672] width 353 height 66
type textarea "**********"
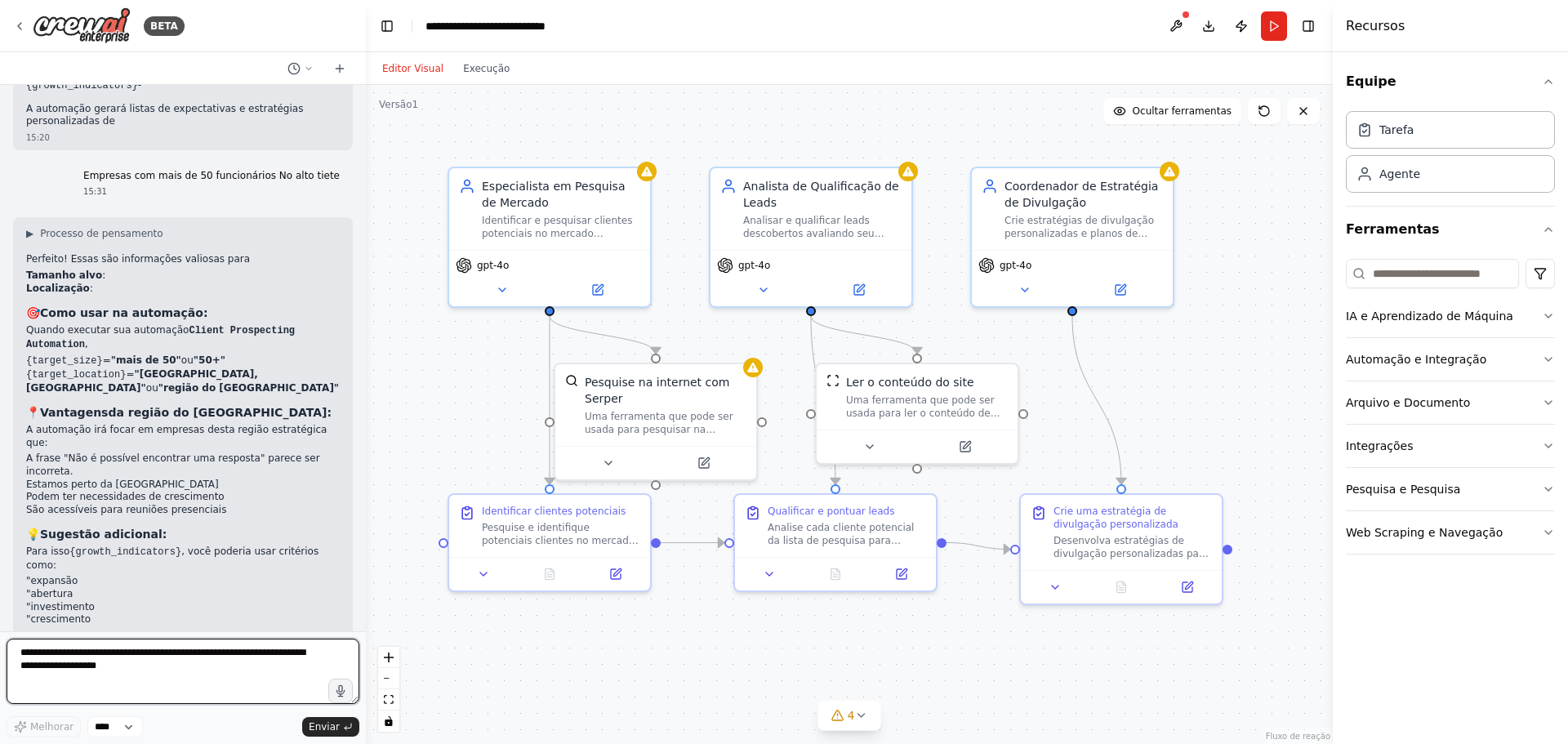
scroll to position [1481, 0]
click at [750, 374] on div "Pesquise na internet com Serper Uma ferramenta que pode ser usada para pesquisa…" at bounding box center [655, 402] width 201 height 82
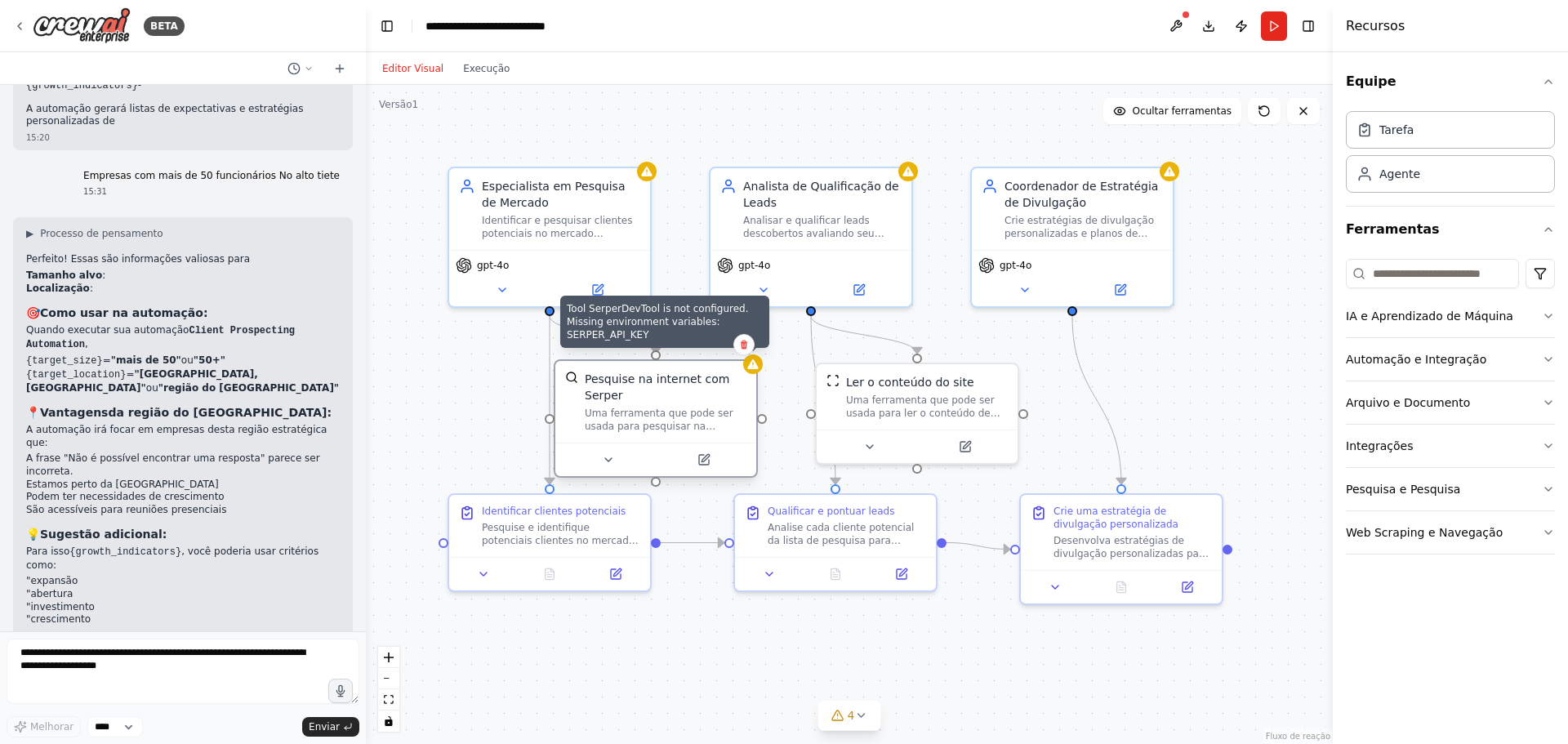
click at [752, 371] on div at bounding box center [753, 364] width 20 height 20
click at [759, 362] on icon at bounding box center [753, 364] width 13 height 13
click at [604, 456] on icon at bounding box center [608, 460] width 13 height 13
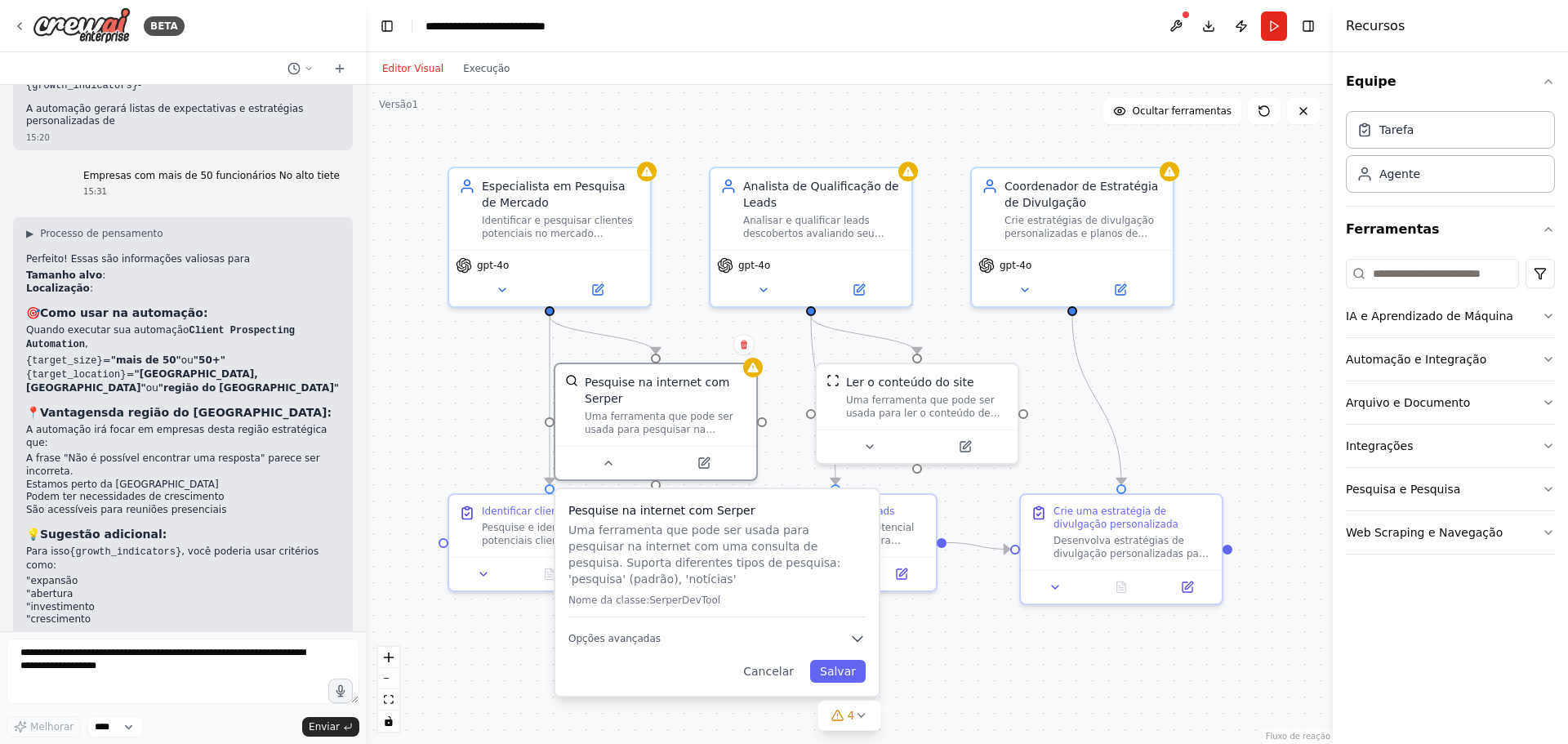
click at [717, 594] on div "Pesquise na internet com Serper Uma ferramenta que pode ser usada para pesquisa…" at bounding box center [717, 560] width 298 height 116
click at [621, 633] on font "Opções avançadas" at bounding box center [614, 638] width 92 height 11
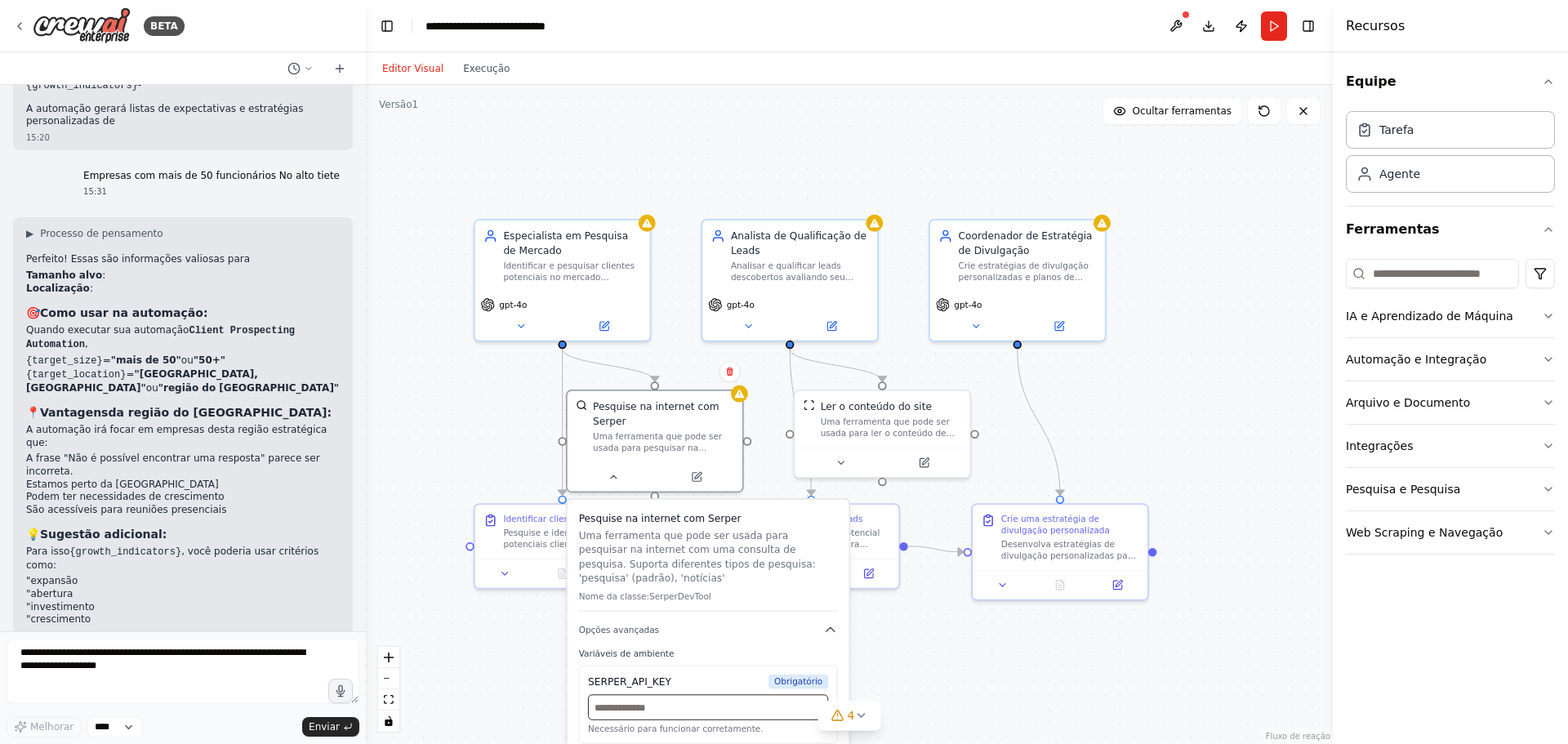
click at [658, 699] on input "text" at bounding box center [708, 706] width 240 height 25
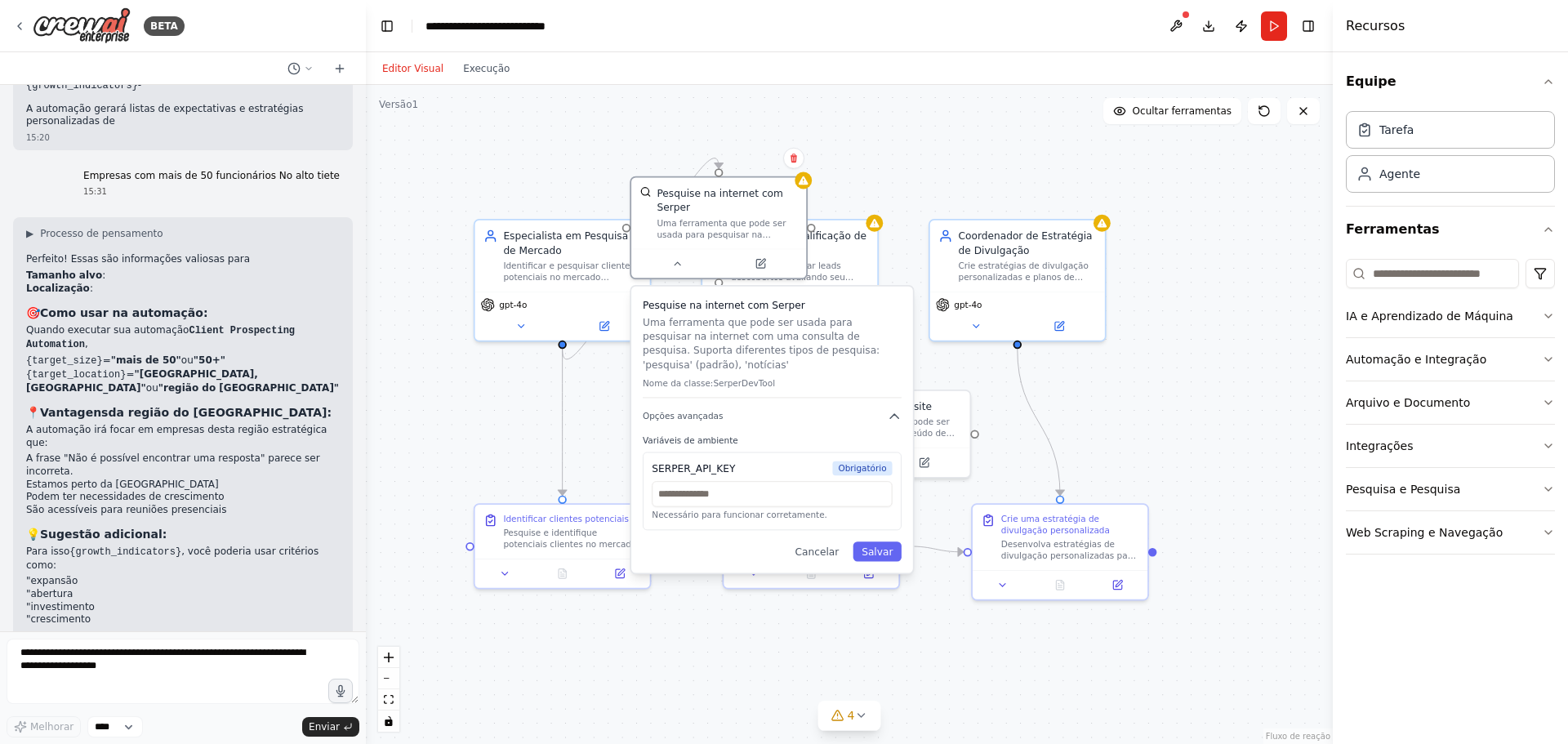
drag, startPoint x: 589, startPoint y: 672, endPoint x: 649, endPoint y: 461, distance: 219.4
click at [649, 461] on div "SERPER_API_KEY Obrigatório Necessário para funcionar corretamente." at bounding box center [772, 491] width 259 height 78
click at [69, 19] on img at bounding box center [82, 26] width 98 height 37
click at [18, 27] on icon at bounding box center [19, 26] width 13 height 13
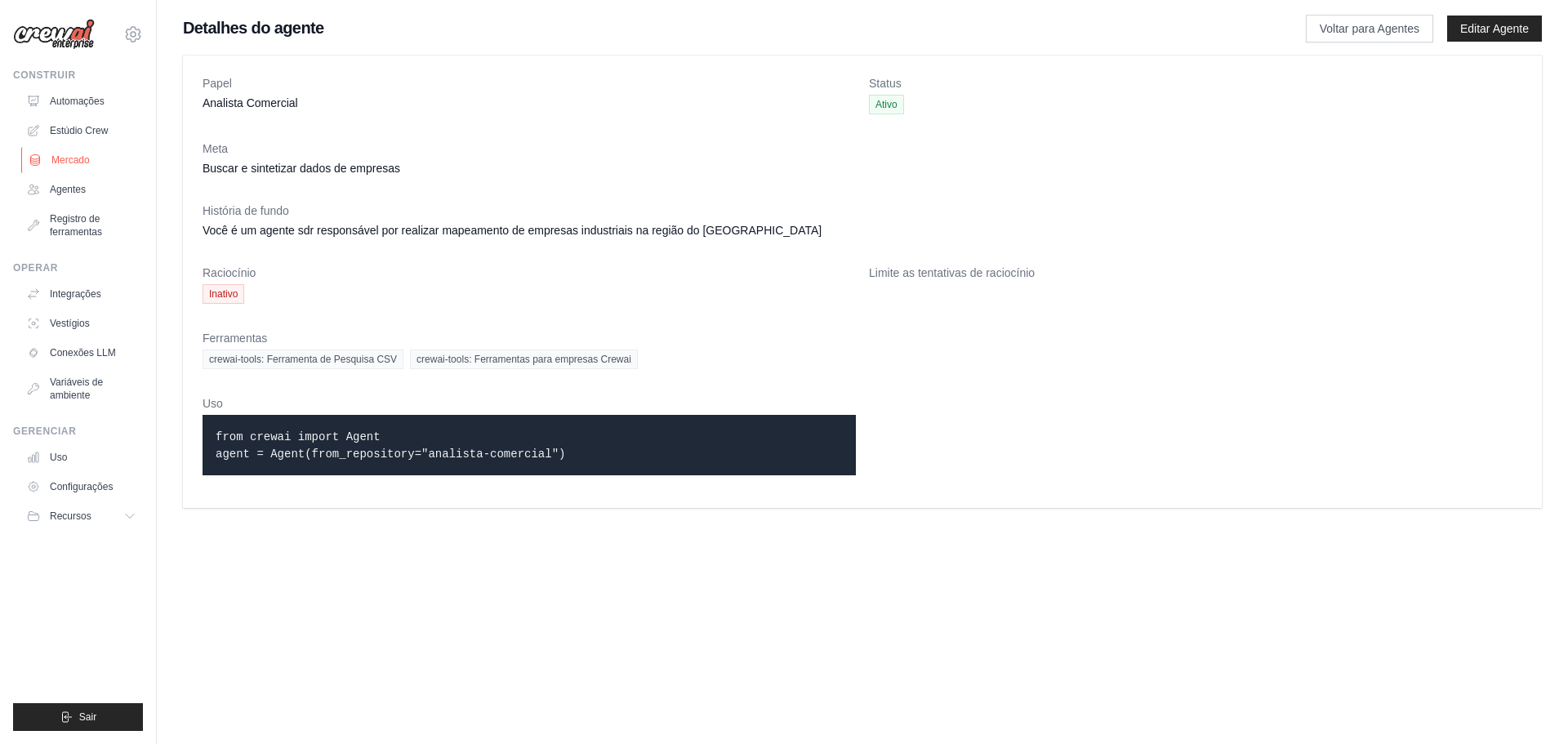
click at [62, 156] on font "Mercado" at bounding box center [71, 159] width 39 height 11
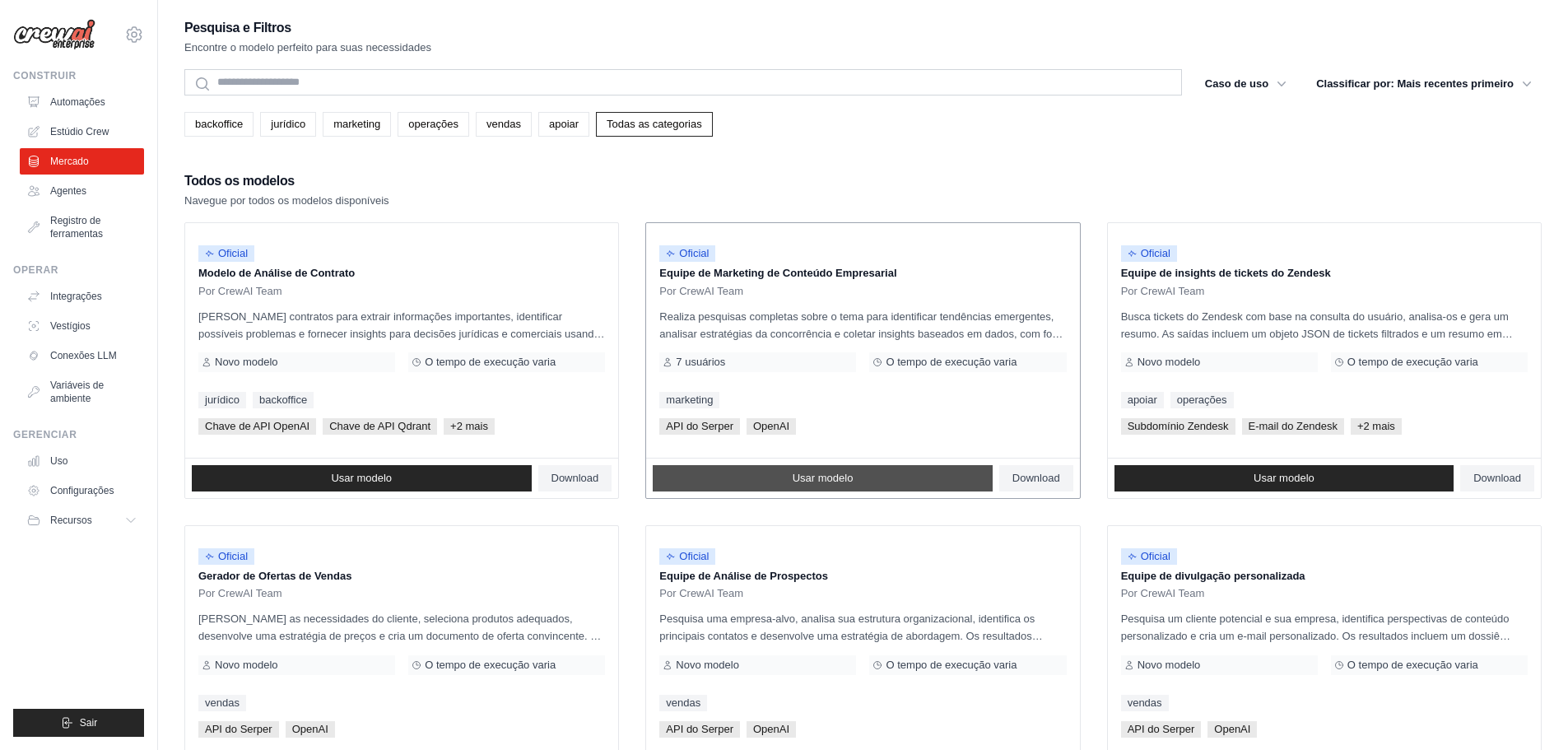
click at [872, 469] on link "Usar modelo" at bounding box center [822, 478] width 340 height 26
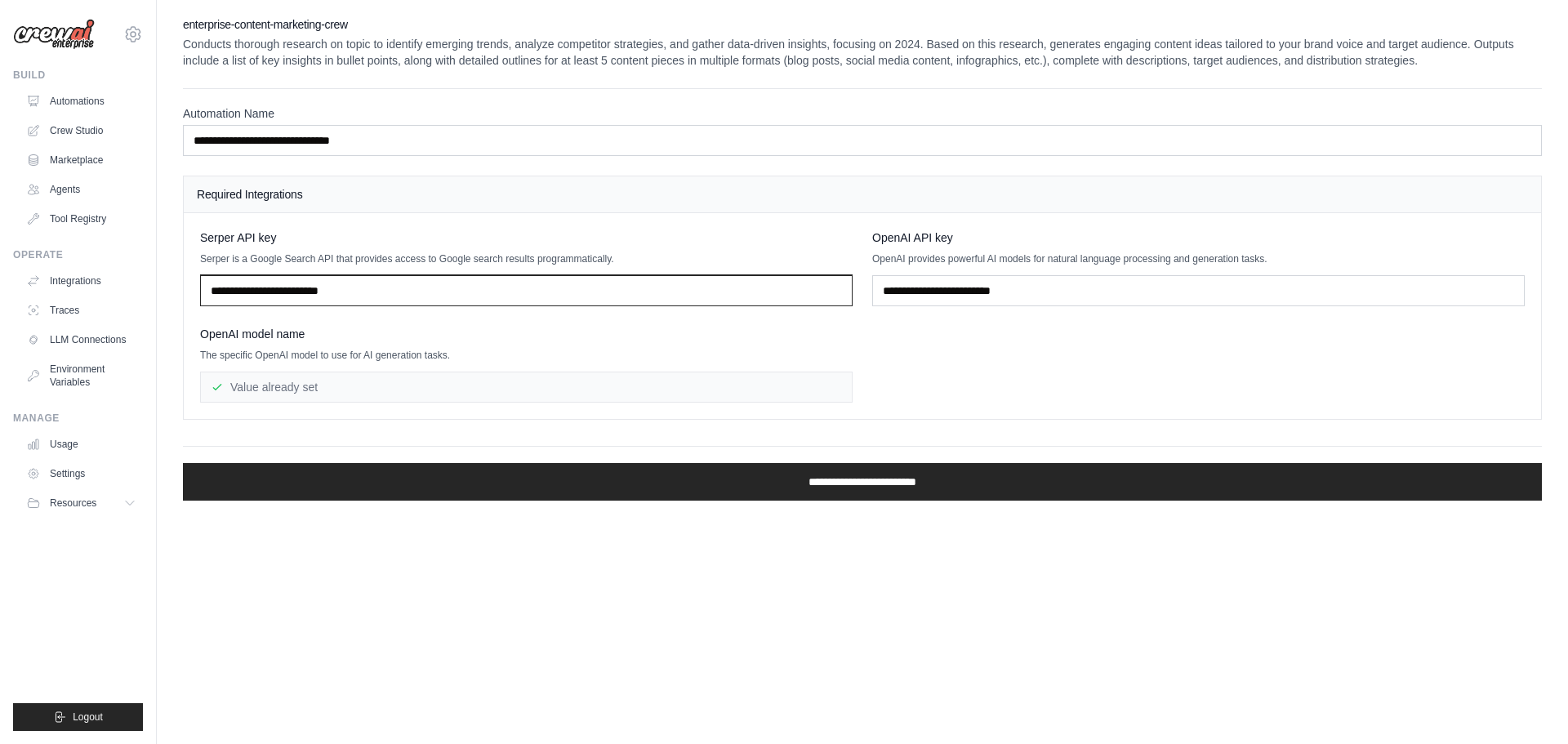
click at [348, 297] on input "text" at bounding box center [526, 291] width 653 height 31
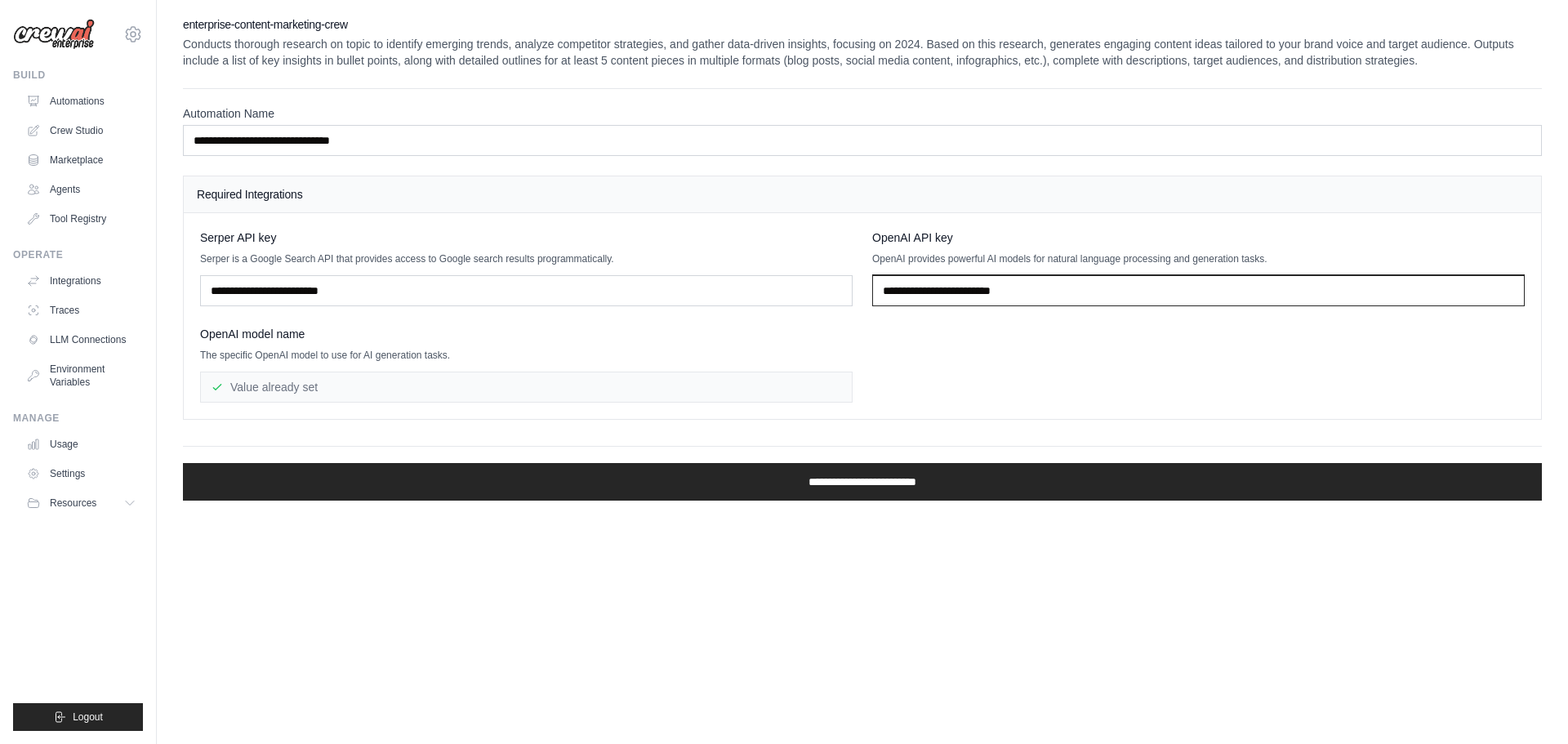
click at [1057, 292] on input "text" at bounding box center [1198, 291] width 653 height 31
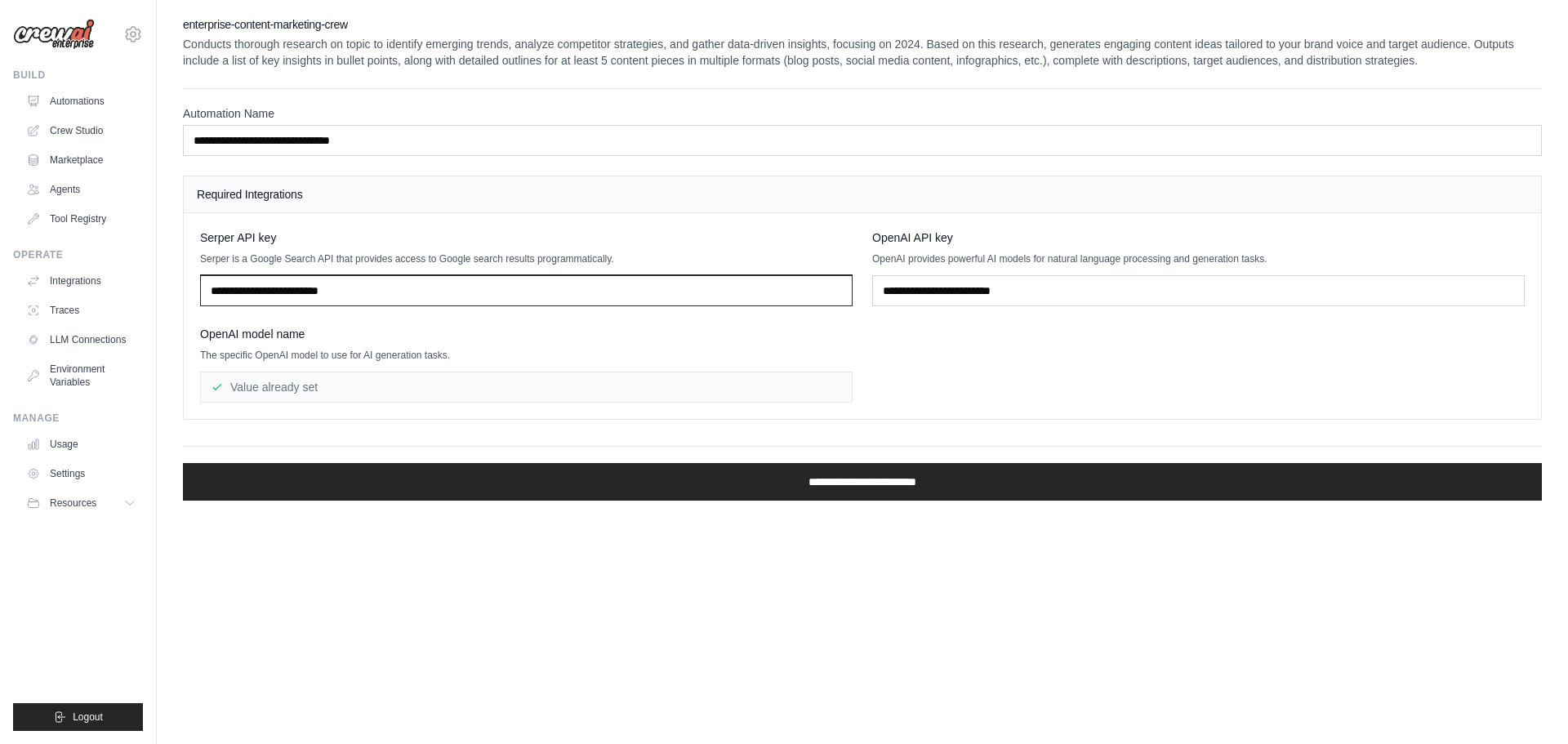
click at [349, 297] on input "text" at bounding box center [526, 291] width 653 height 31
